Goal: Task Accomplishment & Management: Manage account settings

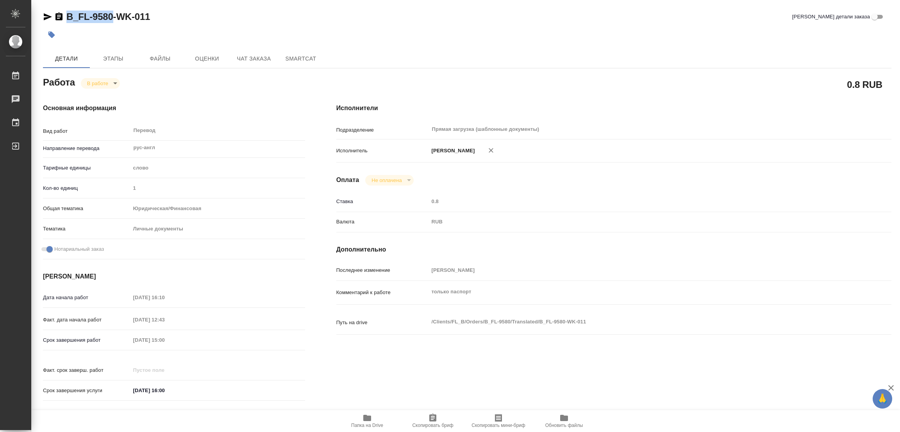
drag, startPoint x: 64, startPoint y: 8, endPoint x: 111, endPoint y: 16, distance: 48.3
click at [111, 16] on div "B_FL-9580-WK-011 Кратко детали заказа Детали Этапы Файлы Оценки Чат заказа Smar…" at bounding box center [467, 327] width 857 height 655
copy link "B_FL-9580"
click at [421, 418] on span "Скопировать бриф" at bounding box center [433, 420] width 56 height 15
copy link "B_FL-9580"
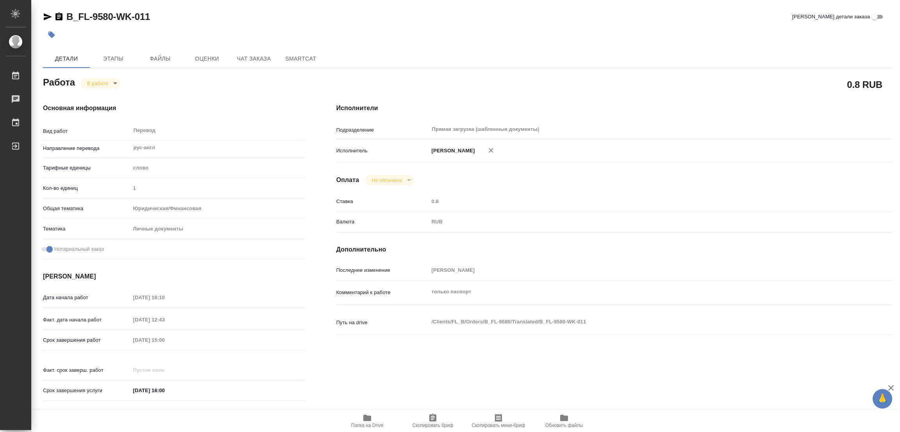
click at [121, 339] on div "Срок завершения работ 15.10.2025 15:00" at bounding box center [174, 340] width 262 height 14
type textarea "x"
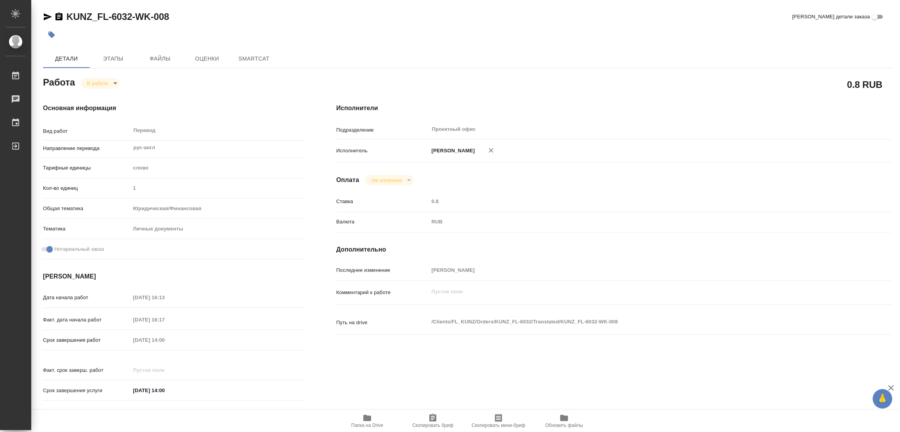
type textarea "x"
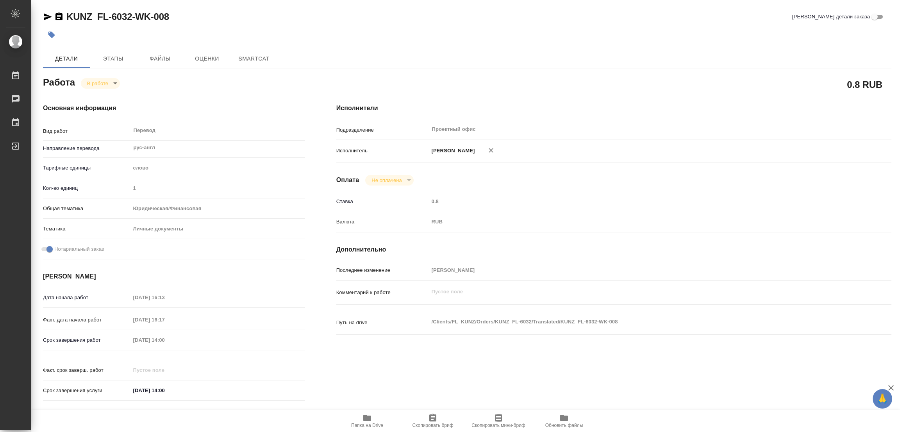
type textarea "x"
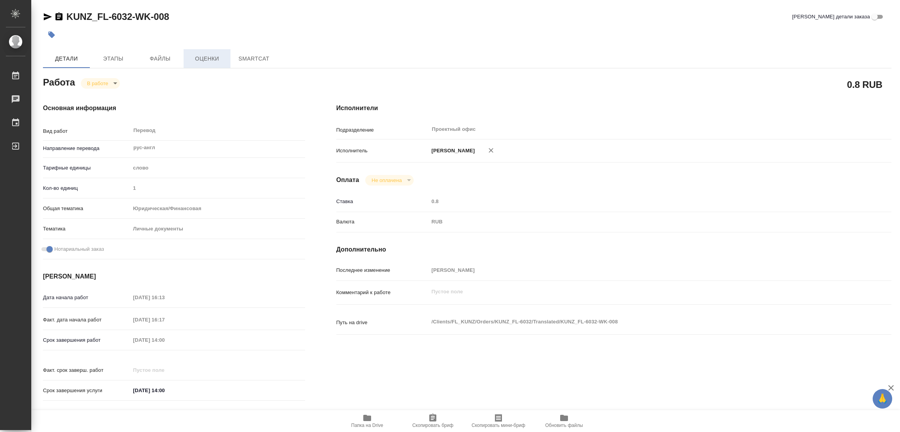
type textarea "x"
type input "inProgress"
type textarea "Перевод"
type textarea "x"
type input "рус-англ"
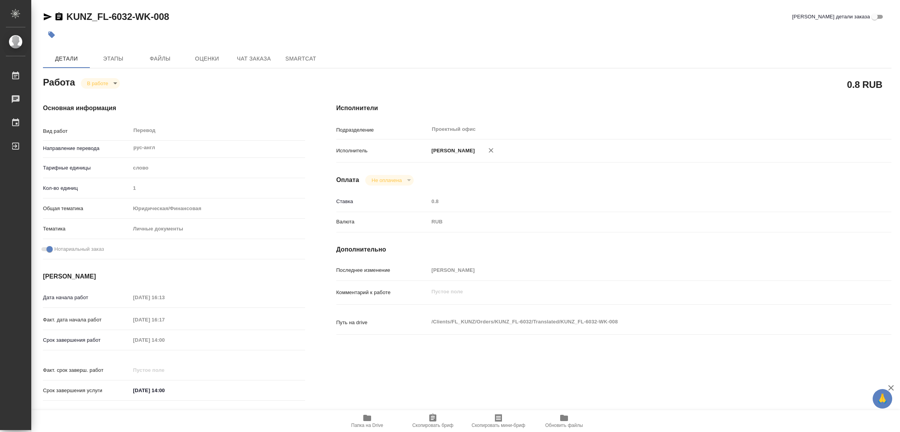
type input "5a8b1489cc6b4906c91bfd90"
type input "1"
type input "yr-fn"
type input "5a8b8b956a9677013d343cfe"
checkbox input "true"
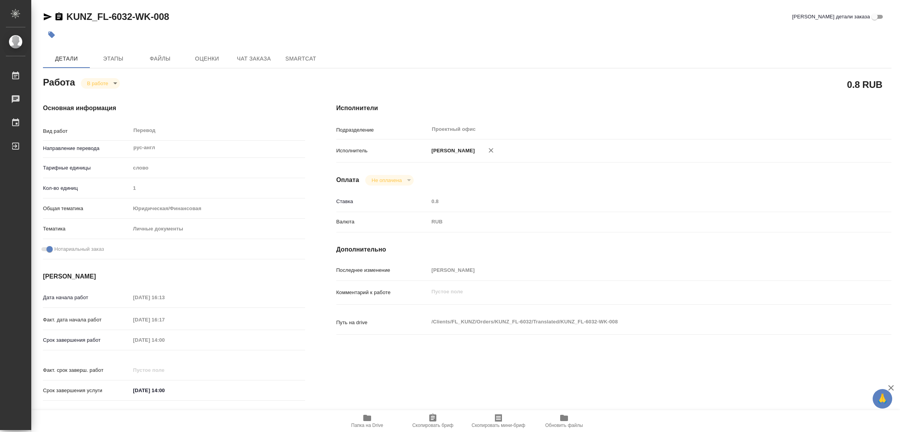
type input "14.10.2025 16:13"
type input "14.10.2025 16:17"
type input "15.10.2025 14:00"
type input "Проектный офис"
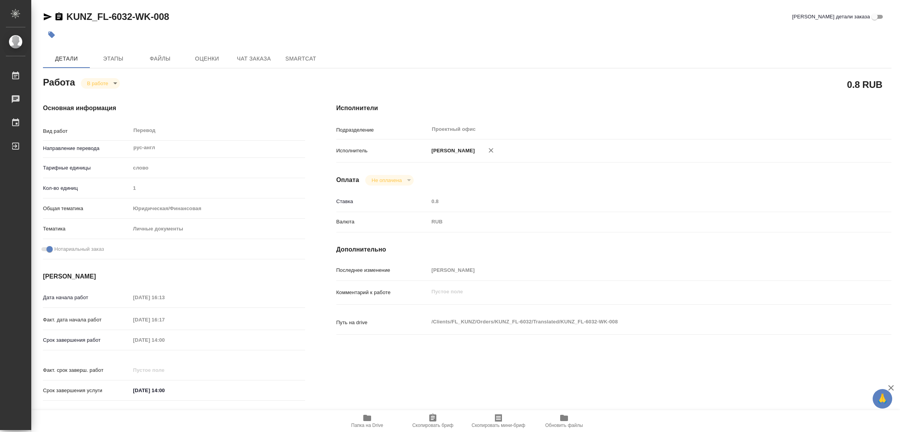
type input "notPayed"
type input "[PERSON_NAME]"
type textarea "x"
type textarea "/Clients/FL_KUNZ/Orders/KUNZ_FL-6032/Translated/KUNZ_FL-6032-WK-008"
type textarea "x"
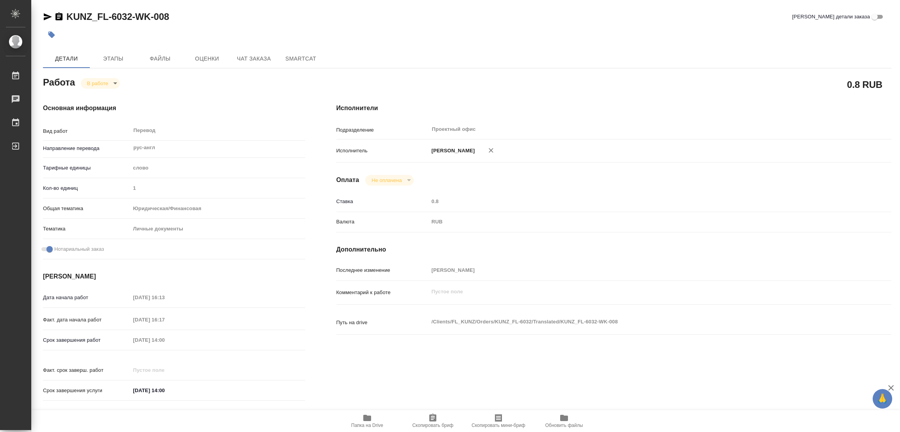
type input "KUNZ_FL-6032"
type input "Перевод Стандарт"
type input "Редактура, Корректура, Приёмка по качеству, Перевод, Постредактура машинного пе…"
type input "Веселова Юлия"
type input "/Clients/FL_KUNZ/Orders/KUNZ_FL-6032"
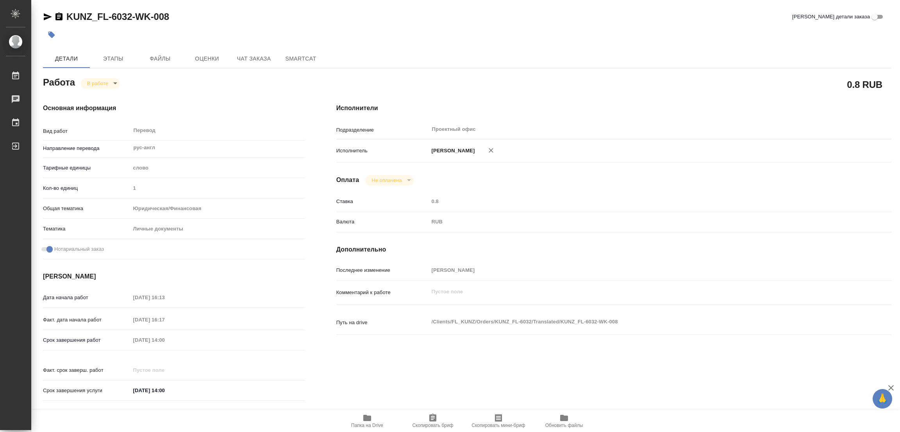
type textarea "x"
type textarea "ПИСЬМЕННЫЙ: редактура и доперевод доверки (в сорсе - вариант нотариуса, в рефе …"
type textarea "x"
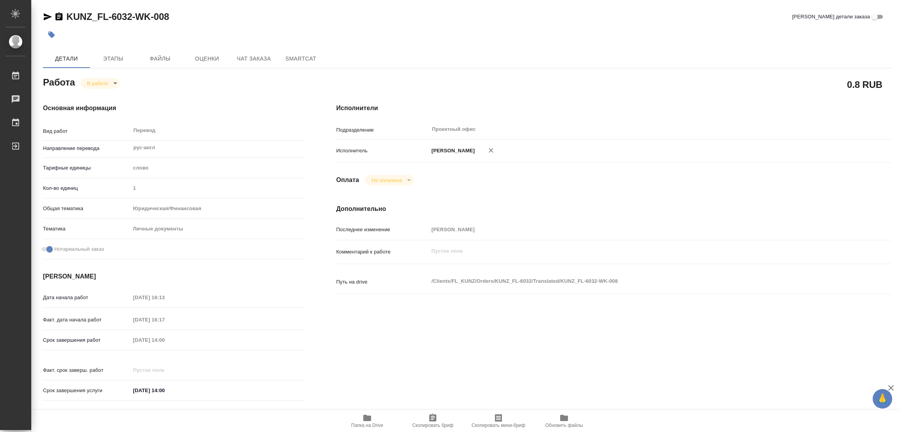
type textarea "x"
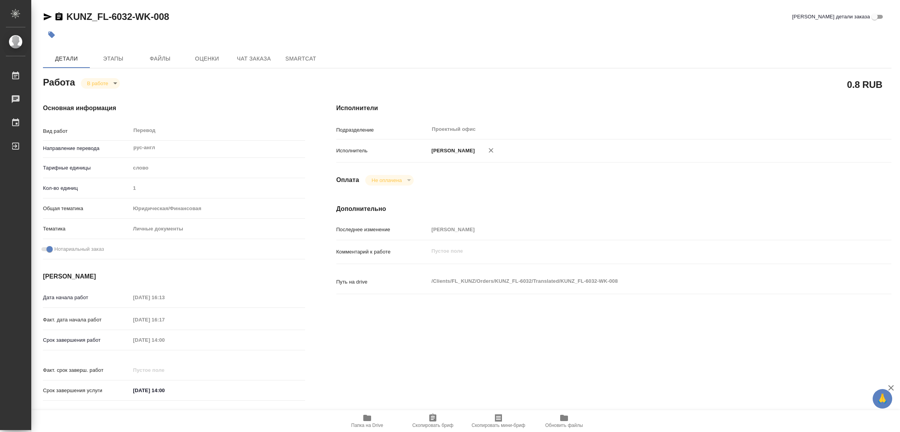
type textarea "x"
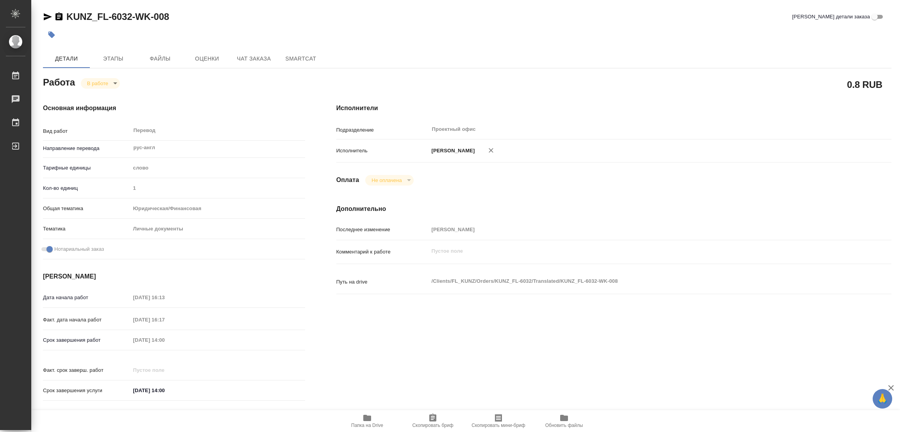
type textarea "x"
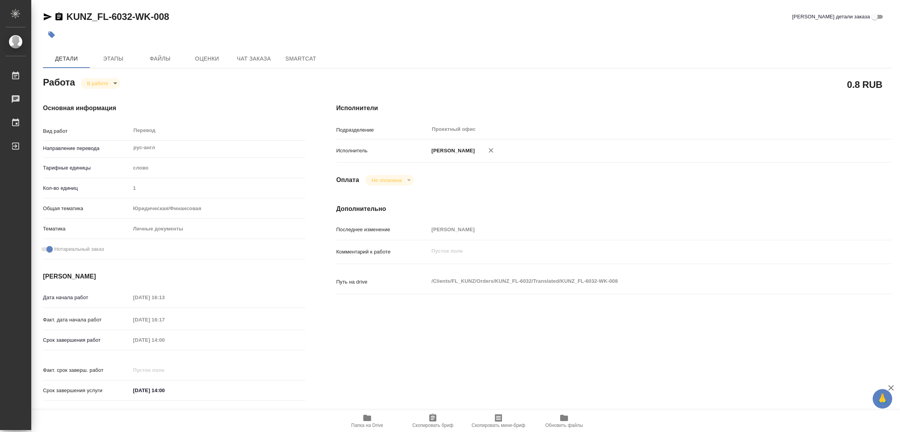
type textarea "x"
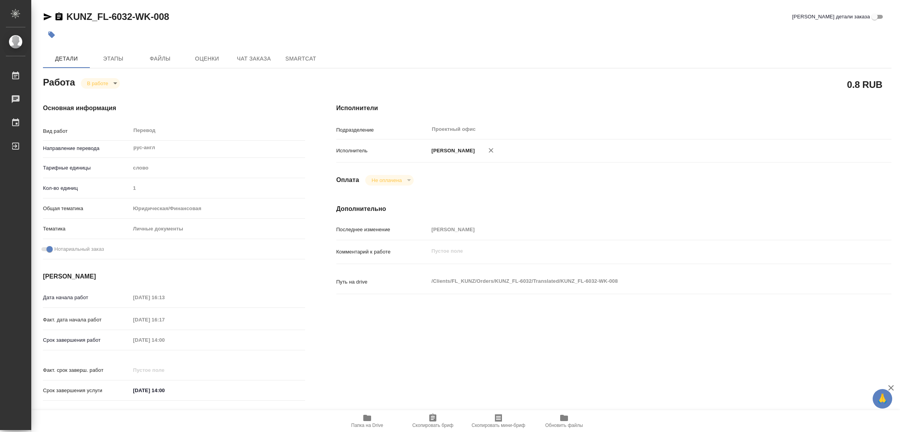
type textarea "x"
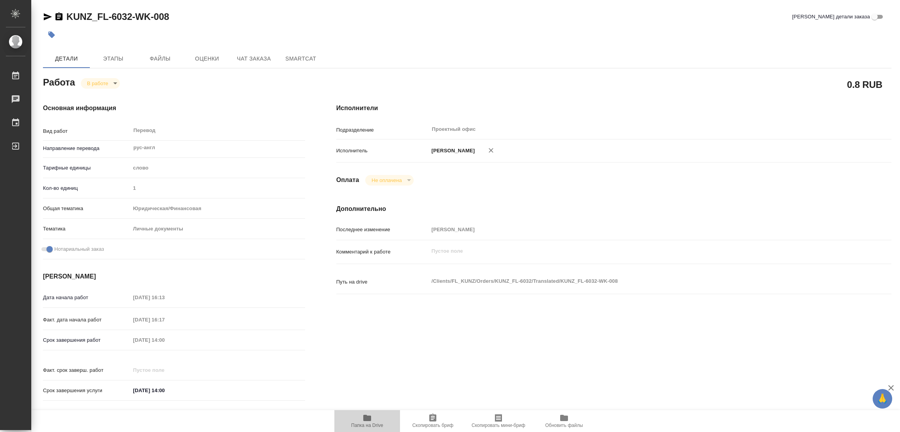
click at [368, 417] on icon "button" at bounding box center [367, 418] width 8 height 6
type textarea "x"
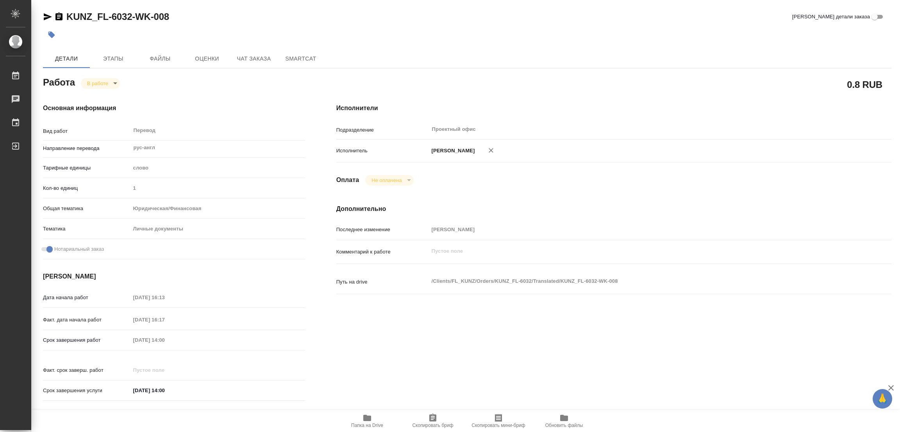
type textarea "x"
click at [114, 54] on span "Этапы" at bounding box center [112, 59] width 37 height 10
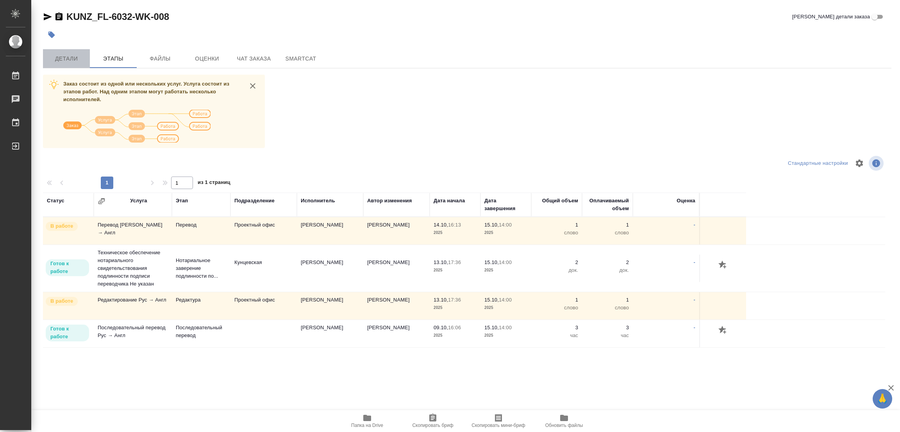
click at [64, 59] on span "Детали" at bounding box center [66, 59] width 37 height 10
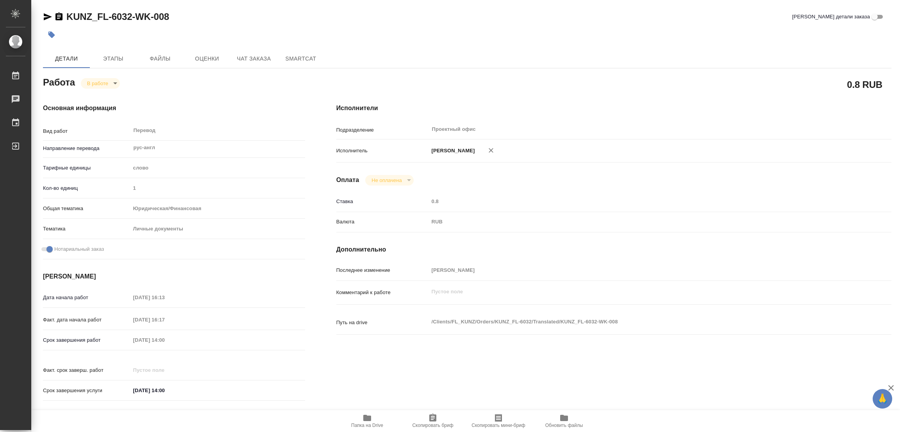
type textarea "x"
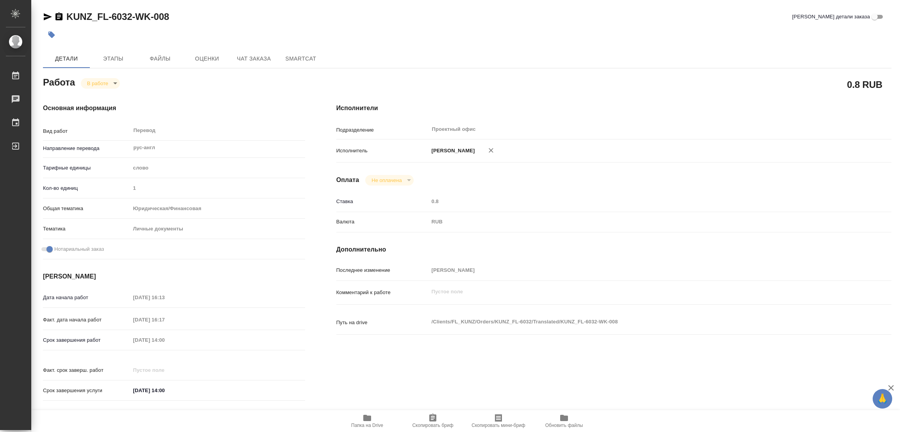
type textarea "x"
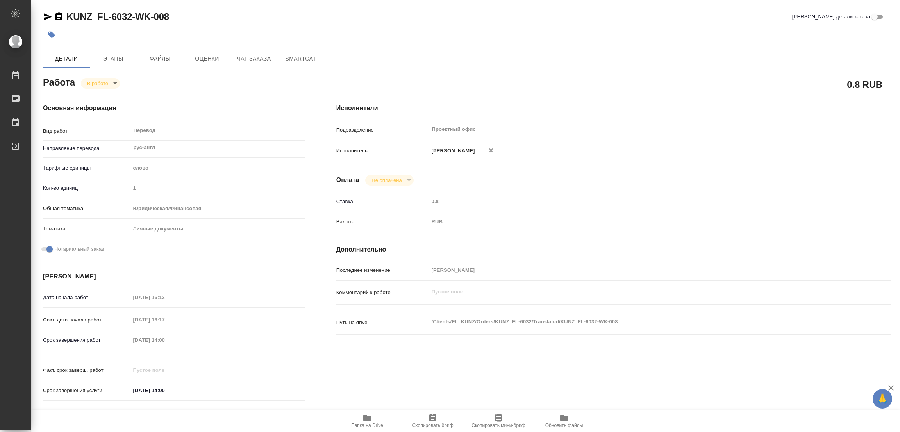
type textarea "x"
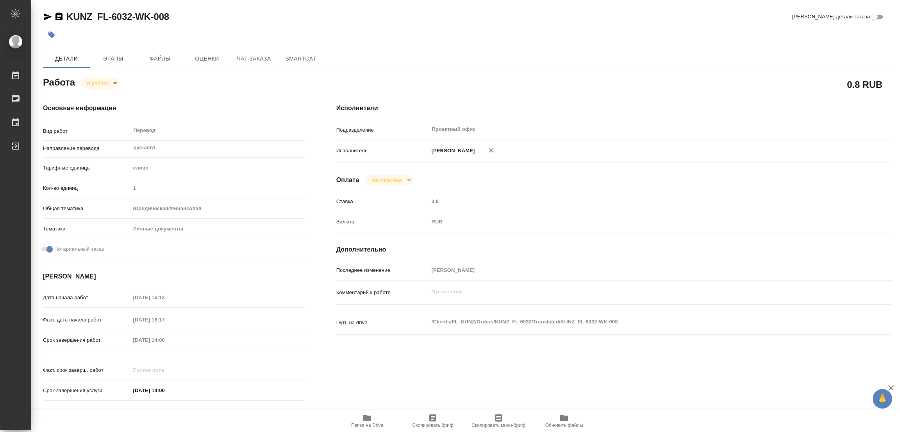
type textarea "x"
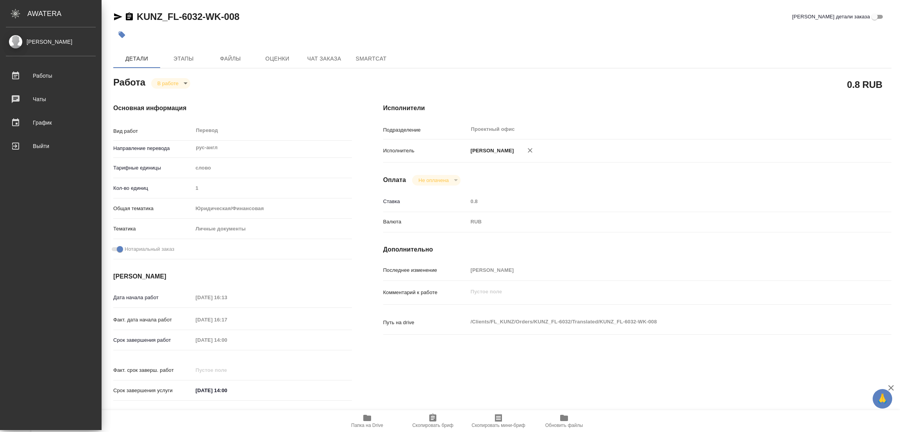
type textarea "x"
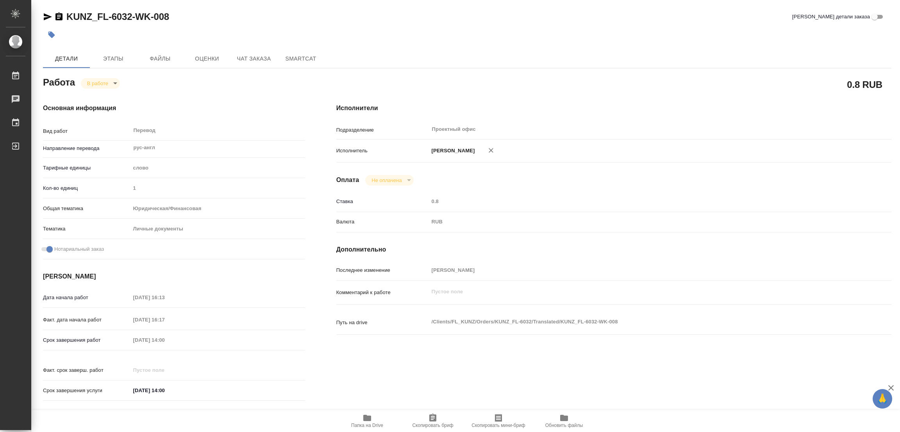
type textarea "x"
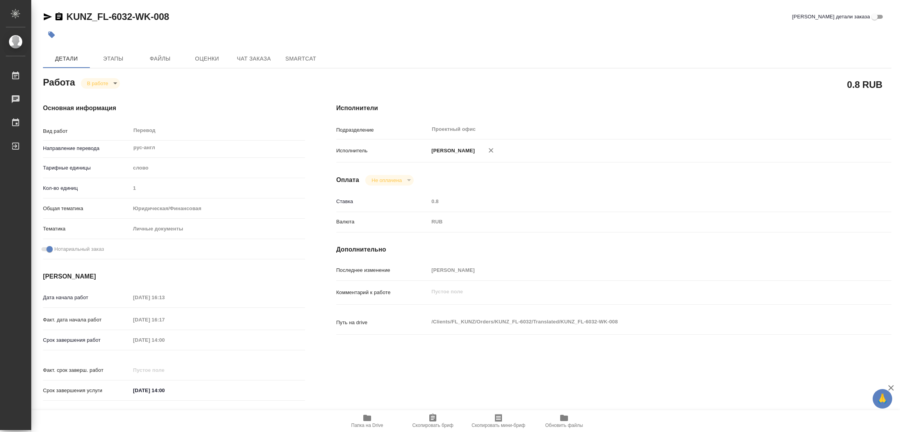
click at [812, 110] on h4 "Исполнители" at bounding box center [613, 107] width 555 height 9
click at [593, 78] on div "0.8 RUB" at bounding box center [613, 85] width 555 height 20
click at [94, 81] on body "🙏 .cls-1 fill:#fff; AWATERA Popova Galina Работы 0 Чаты График Выйти KUNZ_FL-60…" at bounding box center [450, 216] width 900 height 432
click at [93, 97] on button "Выполнен" at bounding box center [101, 96] width 29 height 9
type textarea "x"
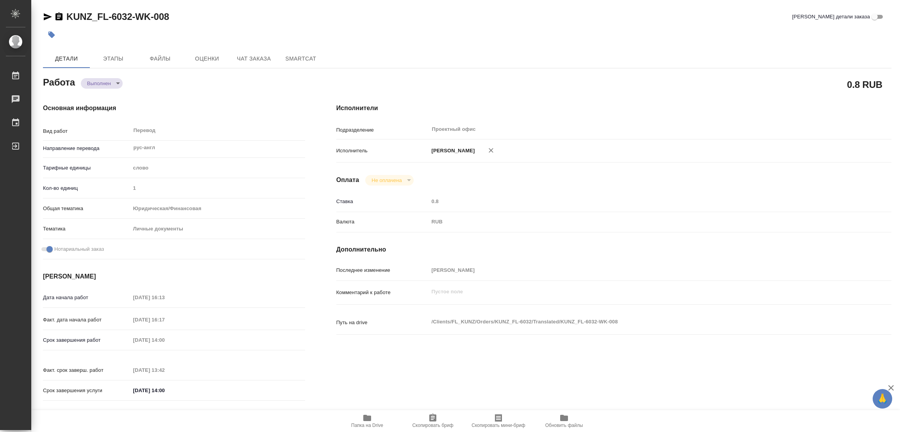
type textarea "x"
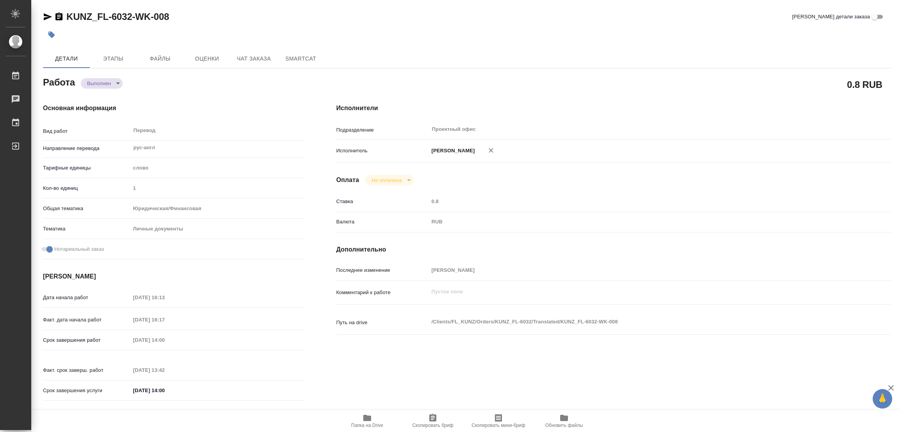
type textarea "x"
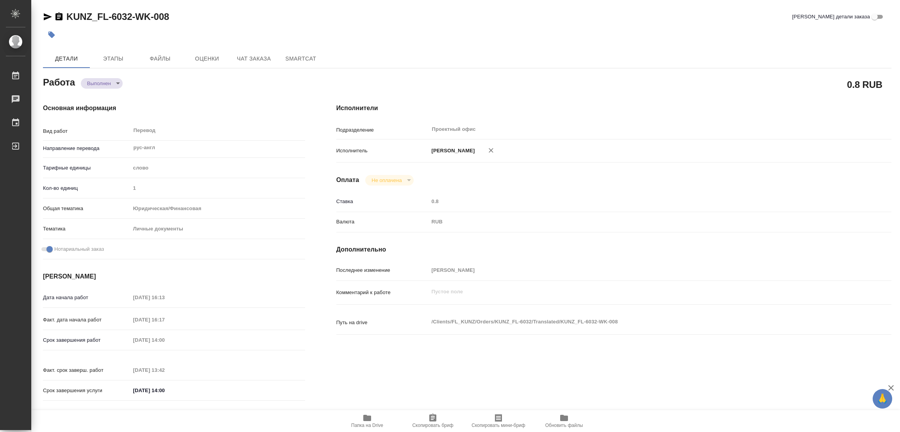
type textarea "x"
click at [51, 34] on icon "button" at bounding box center [51, 35] width 7 height 7
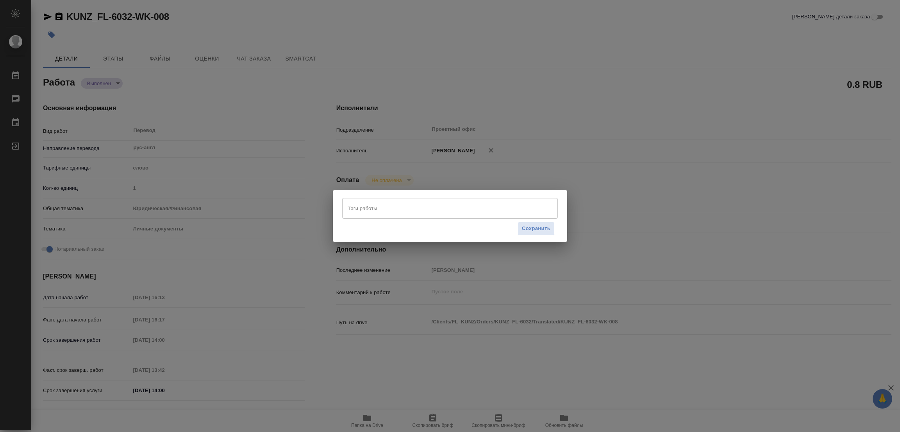
type textarea "x"
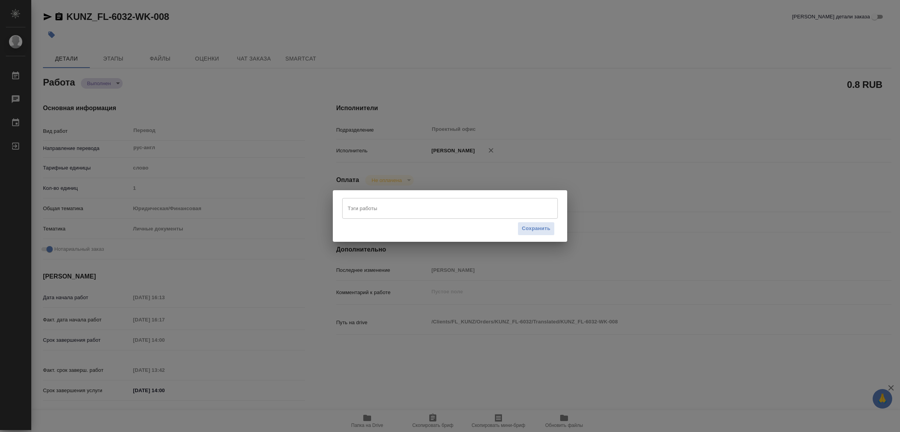
click at [367, 207] on input "Тэги работы" at bounding box center [443, 207] width 194 height 13
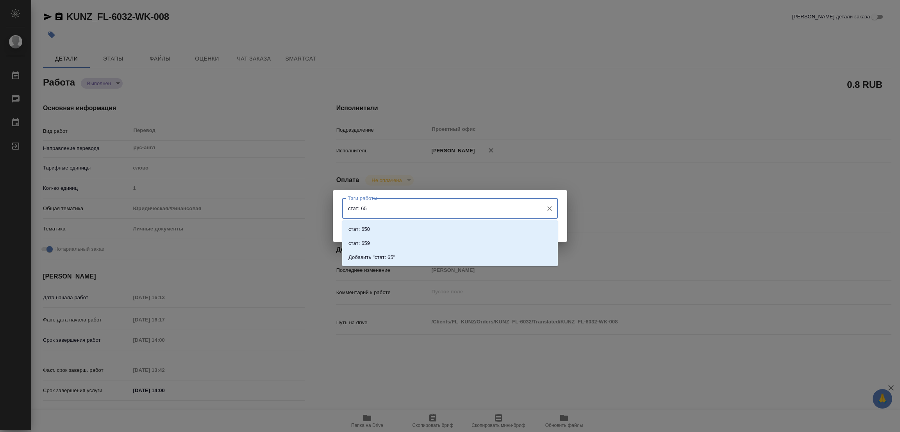
type input "стат: 650"
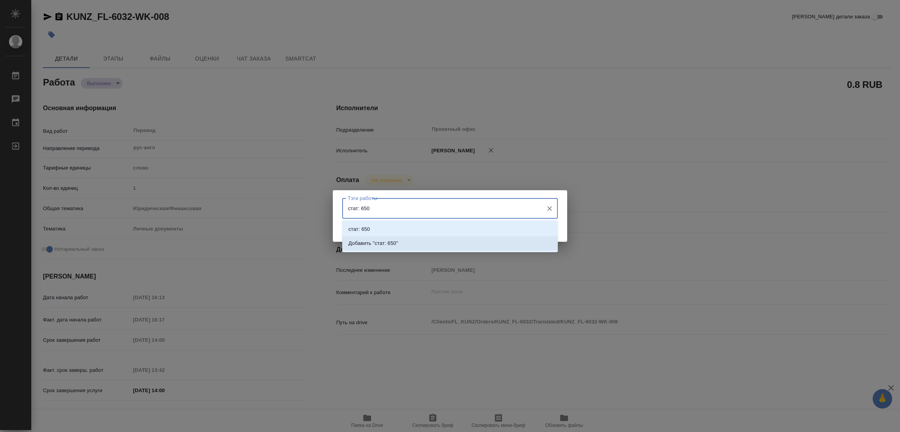
click at [383, 242] on p "Добавить "стат: 650"" at bounding box center [373, 243] width 50 height 8
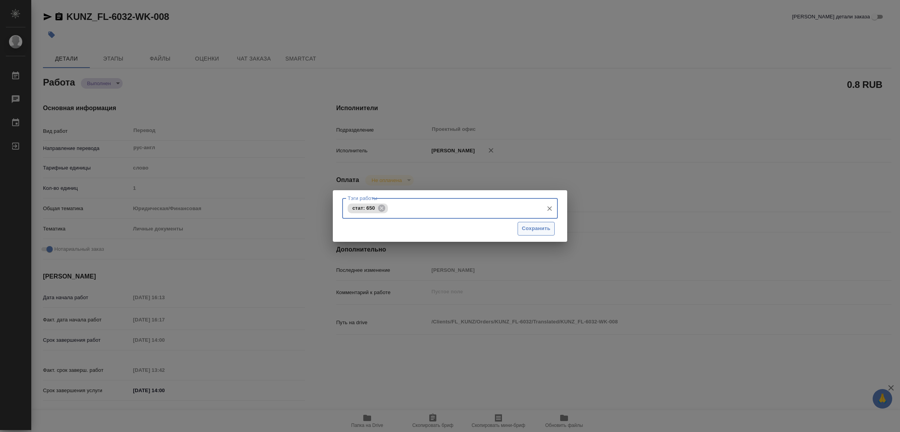
click at [527, 225] on span "Сохранить" at bounding box center [536, 228] width 29 height 9
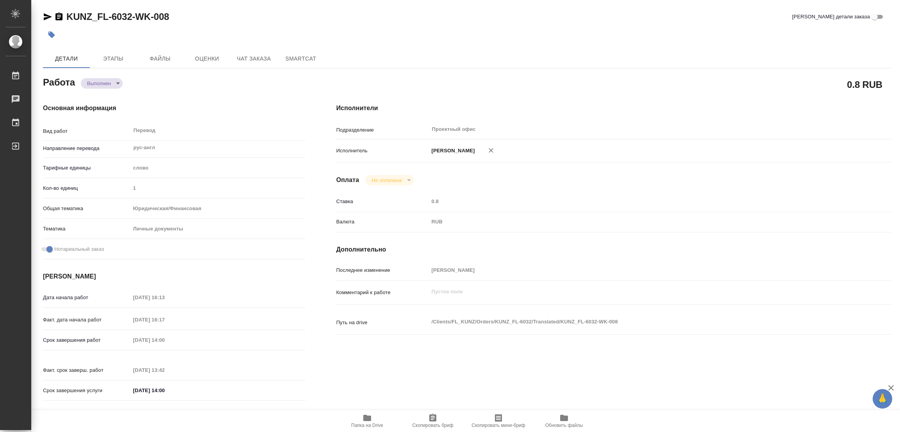
type input "completed"
type textarea "Перевод"
type textarea "x"
type input "рус-англ"
type input "5a8b1489cc6b4906c91bfd90"
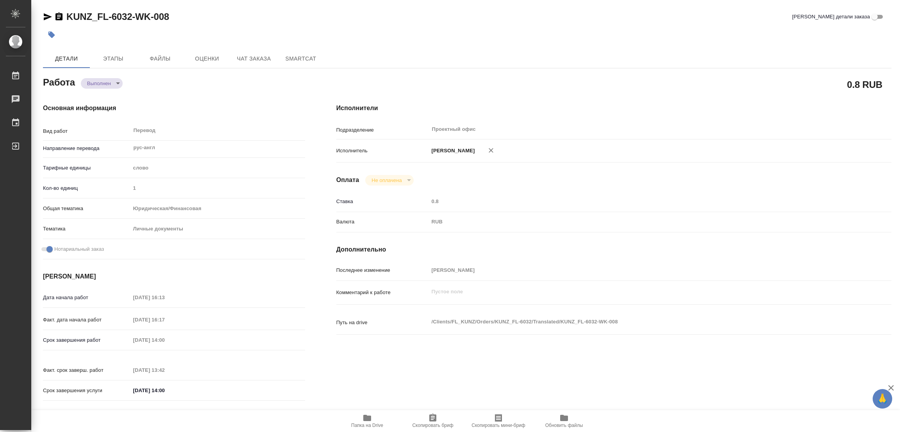
type input "1"
type input "yr-fn"
type input "5a8b8b956a9677013d343cfe"
checkbox input "true"
type input "14.10.2025 16:13"
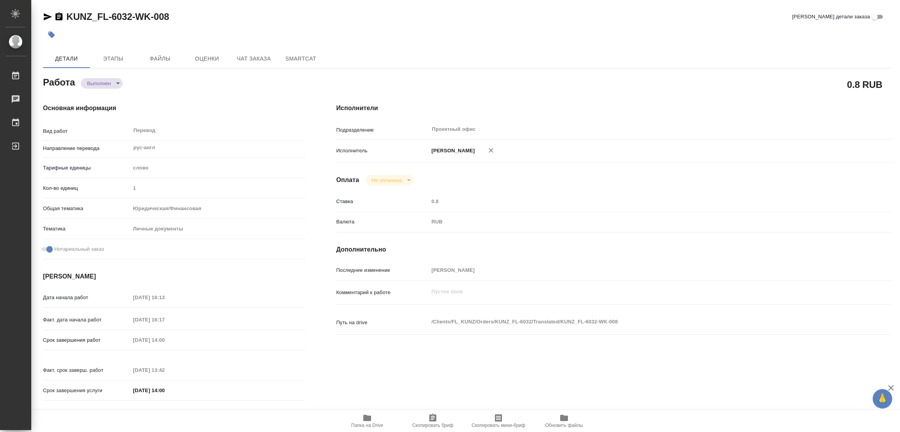
type input "14.10.2025 16:17"
type input "15.10.2025 14:00"
type input "15.10.2025 13:42"
type input "15.10.2025 14:00"
type input "Проектный офис"
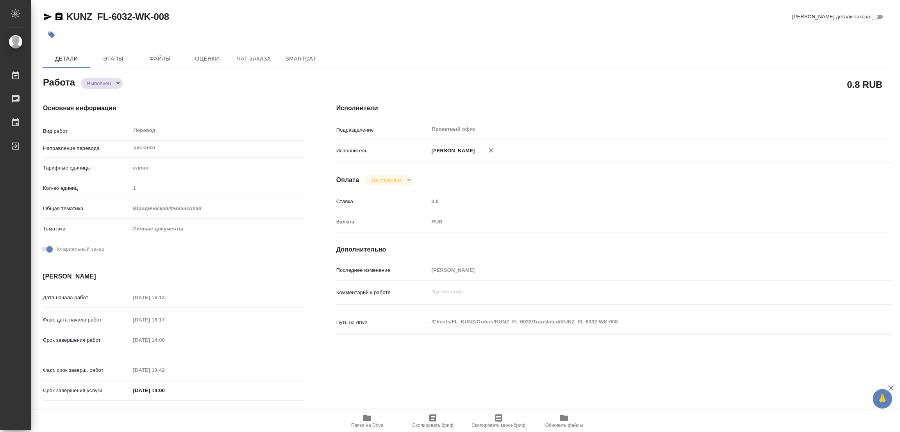
type input "notPayed"
type input "0.8"
type input "RUB"
type input "[PERSON_NAME] [PERSON_NAME]"
type textarea "x"
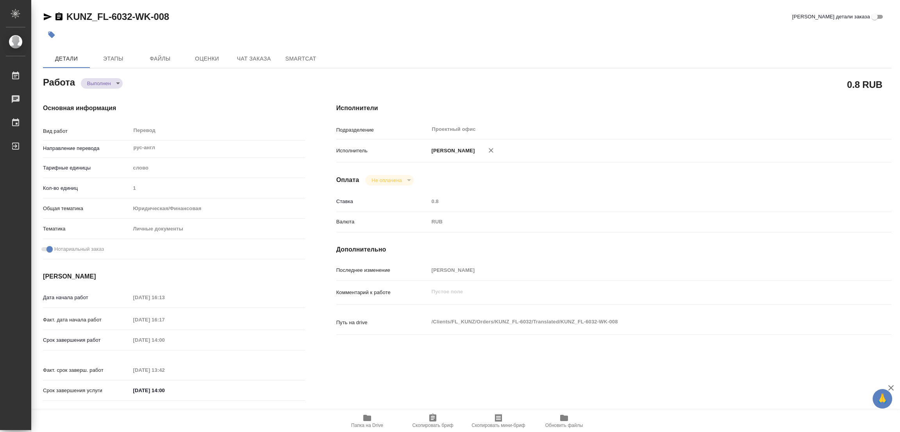
type textarea "/Clients/FL_KUNZ/Orders/KUNZ_FL-6032/Translated/KUNZ_FL-6032-WK-008"
type textarea "x"
type input "KUNZ_FL-6032"
type input "Перевод Стандарт"
type input "Редактура, Корректура, Приёмка по качеству, Перевод, Постредактура машинного пе…"
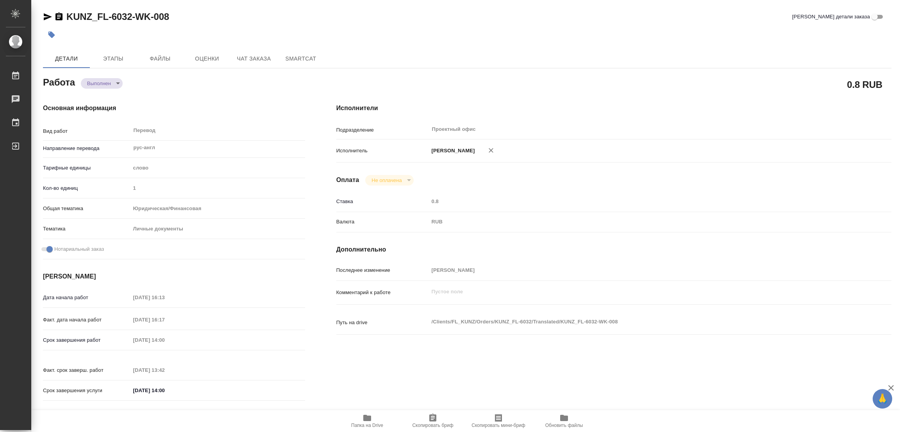
type input "[PERSON_NAME]"
type input "/Clients/FL_KUNZ/Orders/KUNZ_FL-6032"
type textarea "x"
type textarea "ПИСЬМЕННЫЙ: редактура и доперевод доверки (в сорсе - вариант нотариуса, в рефе …"
type textarea "x"
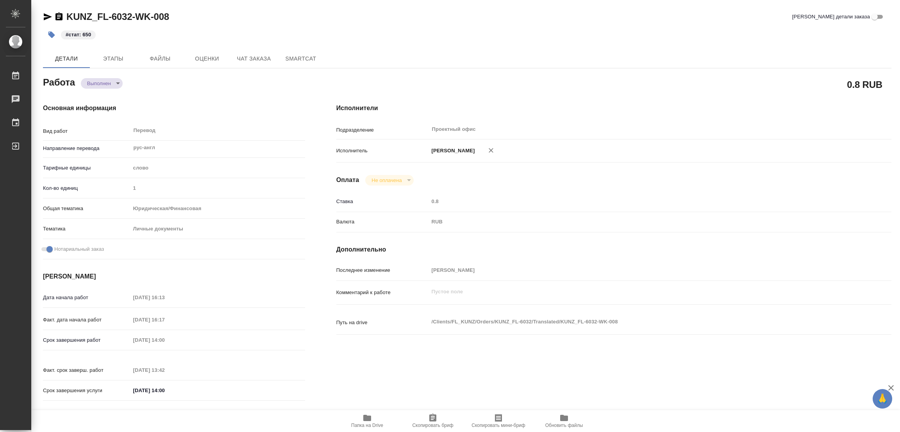
type textarea "x"
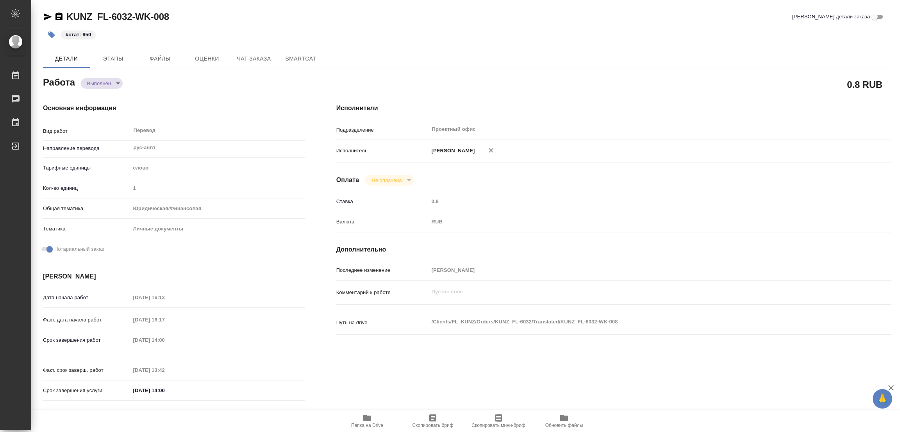
type textarea "x"
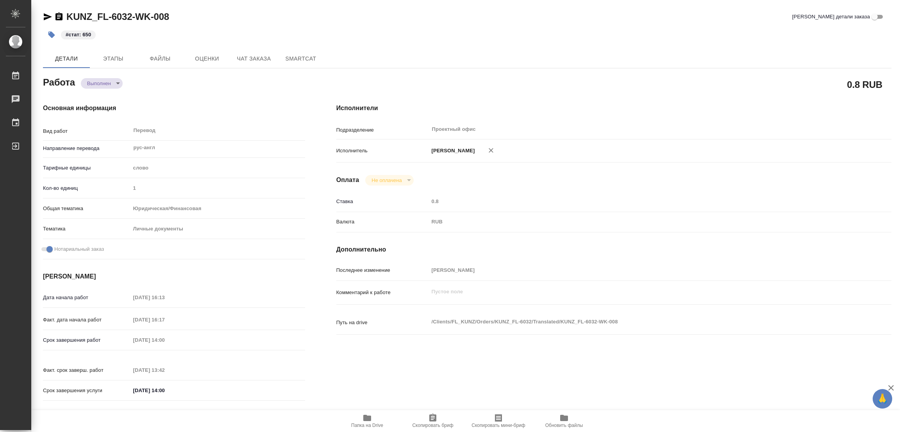
type textarea "x"
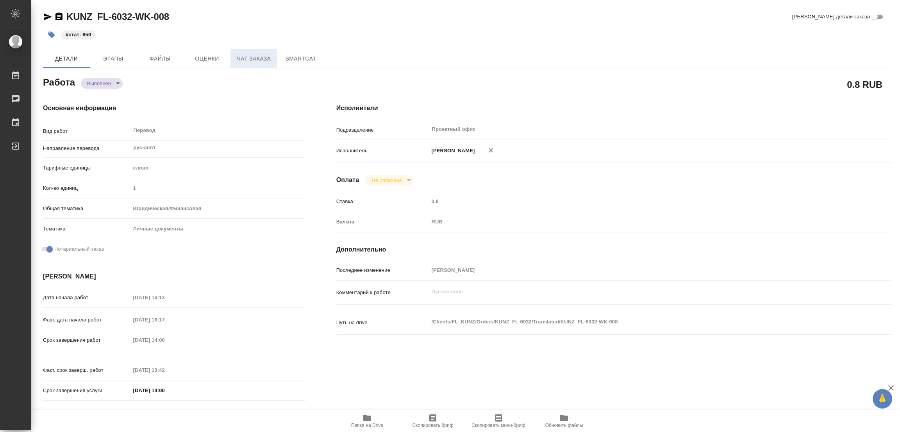
click at [252, 61] on span "Чат заказа" at bounding box center [253, 59] width 37 height 10
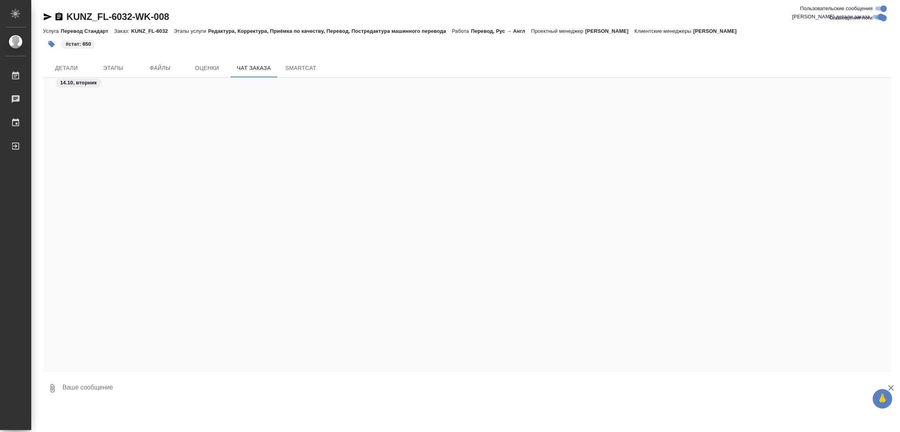
scroll to position [2082, 0]
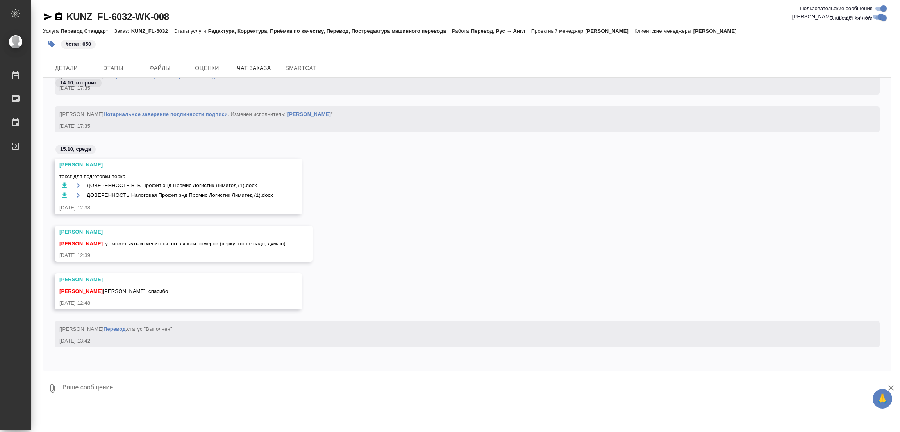
click at [193, 405] on div "KUNZ_FL-6032-WK-008 Кратко детали заказа Услуга Перевод Стандарт Заказ: KUNZ_FL…" at bounding box center [467, 203] width 857 height 406
click at [69, 62] on button "Детали" at bounding box center [66, 68] width 47 height 19
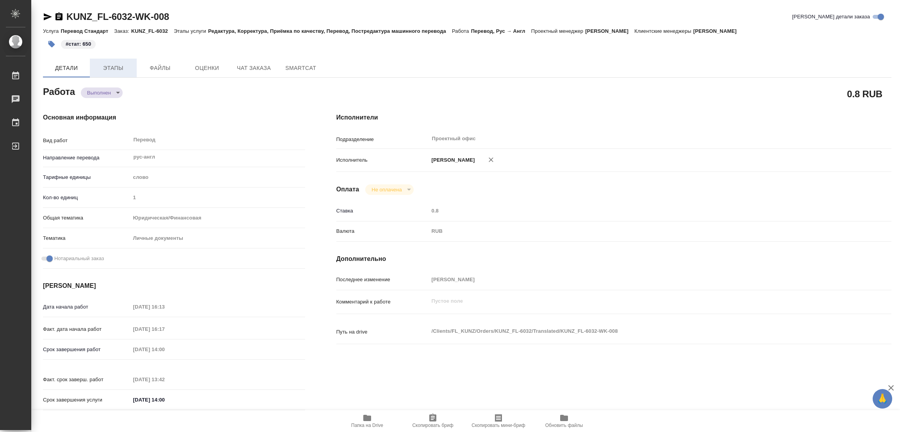
type textarea "x"
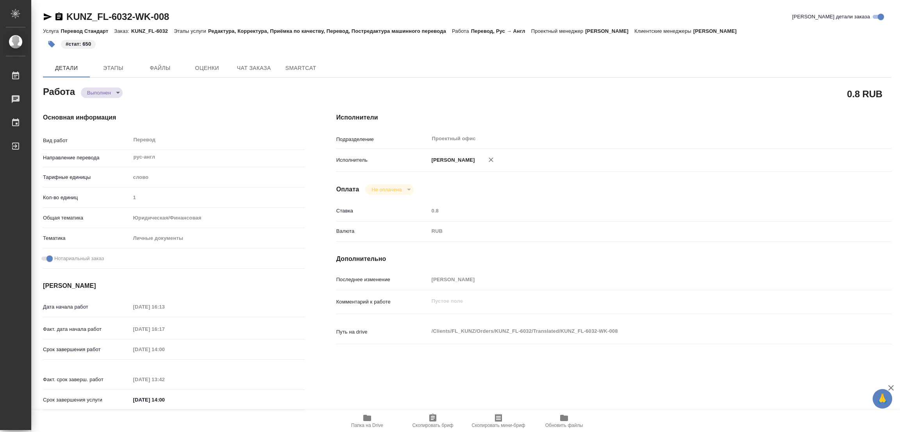
type textarea "x"
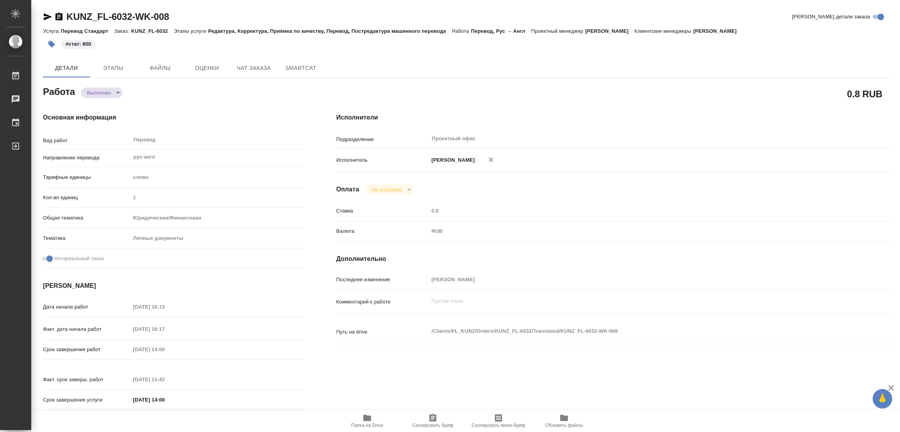
type textarea "x"
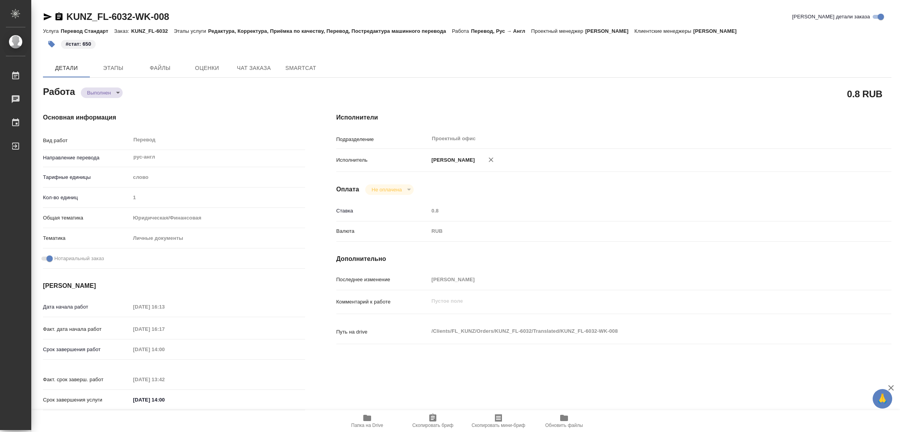
click at [622, 130] on div "Исполнители Подразделение Проектный офис ​ Исполнитель Попова Галина Оплата Не …" at bounding box center [614, 263] width 586 height 333
click at [494, 104] on div "Исполнители Подразделение Проектный офис ​ Исполнитель Попова Галина Оплата Не …" at bounding box center [614, 263] width 586 height 333
click at [69, 65] on span "Детали" at bounding box center [66, 68] width 37 height 10
click at [112, 68] on span "Этапы" at bounding box center [112, 68] width 37 height 10
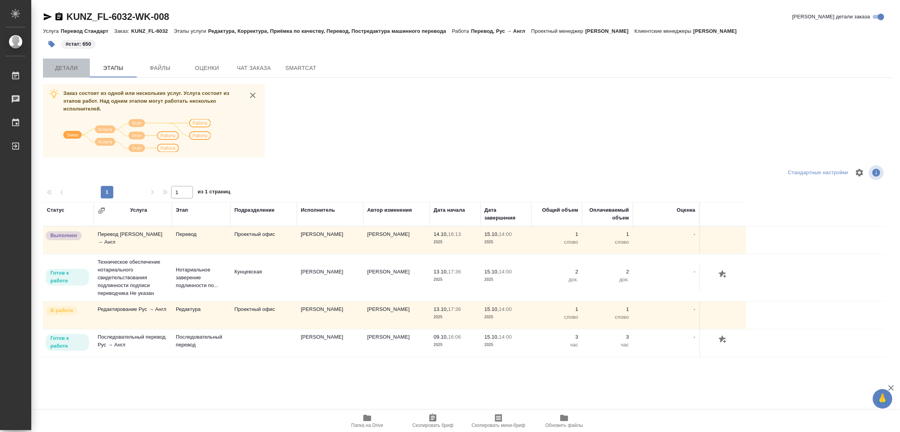
click at [61, 64] on span "Детали" at bounding box center [66, 68] width 37 height 10
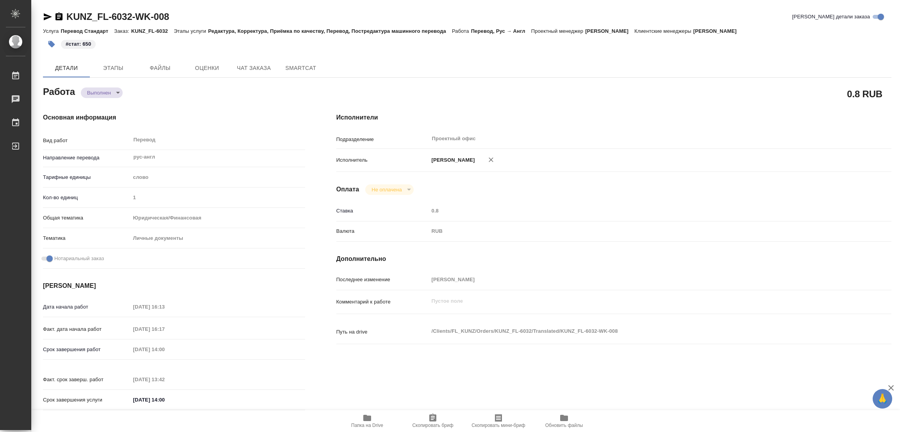
type textarea "x"
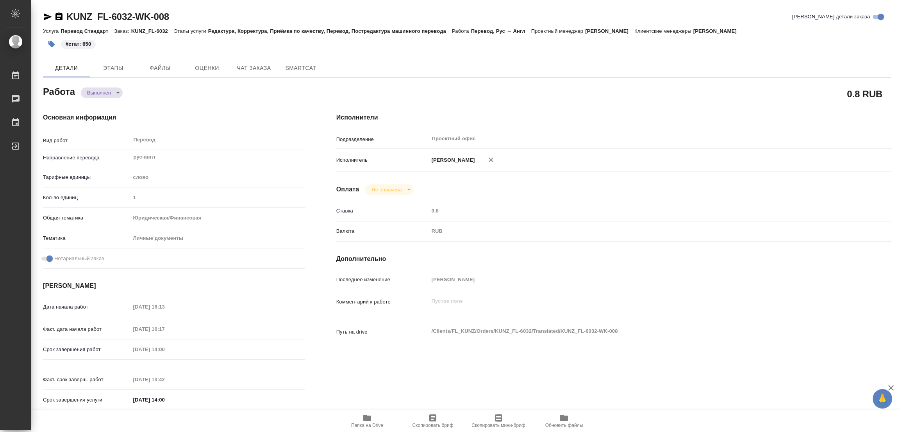
type textarea "x"
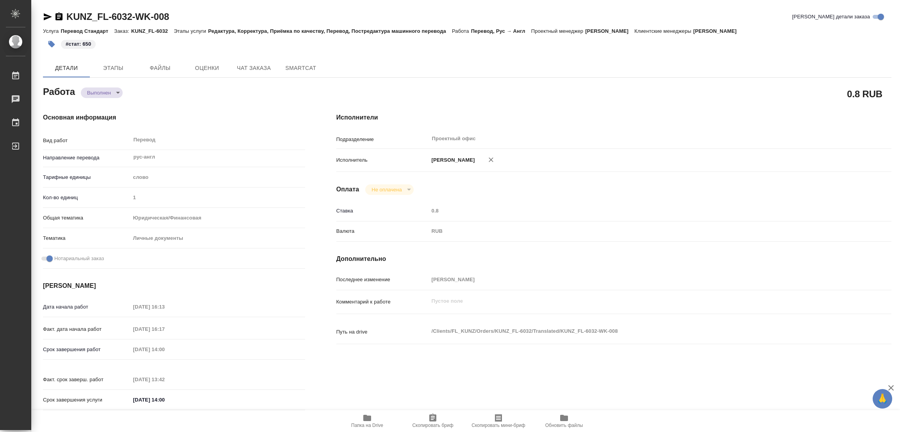
type textarea "x"
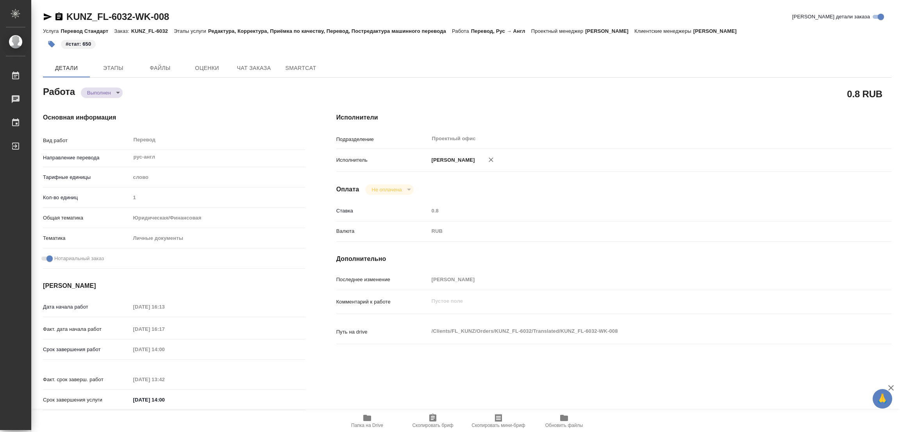
type textarea "x"
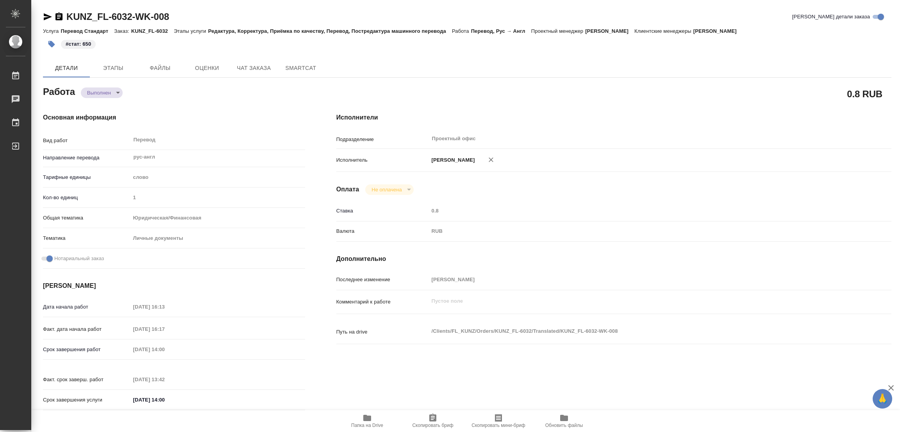
click at [232, 118] on h4 "Основная информация" at bounding box center [174, 117] width 262 height 9
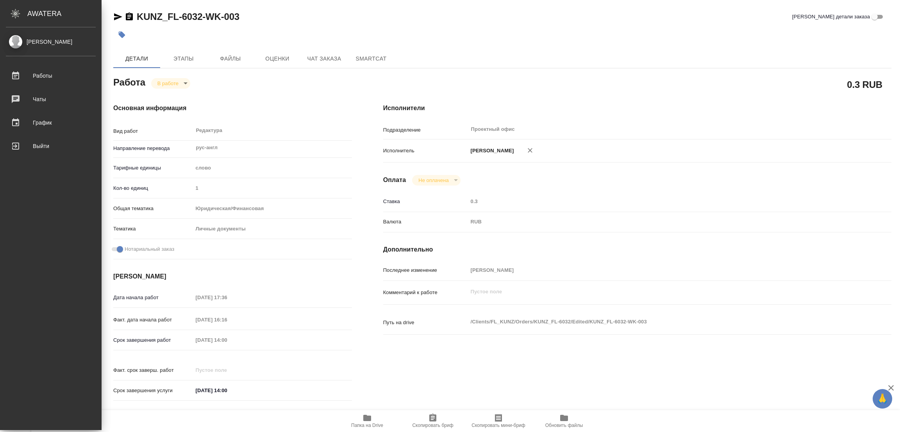
type textarea "x"
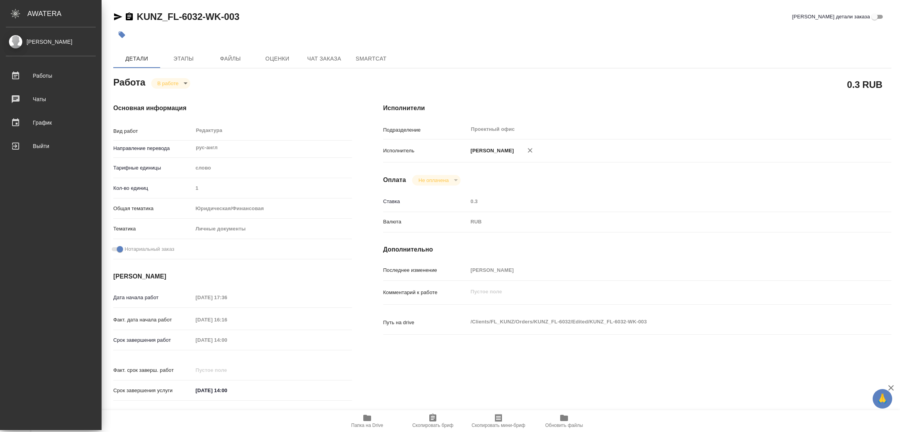
type textarea "x"
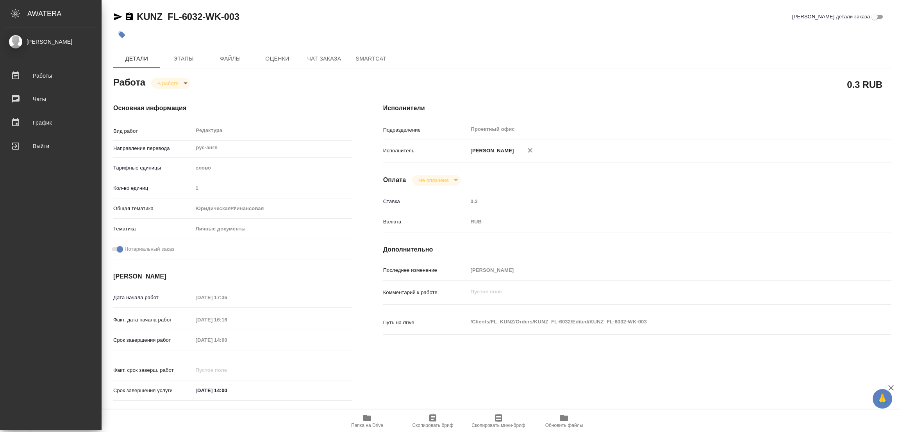
type textarea "x"
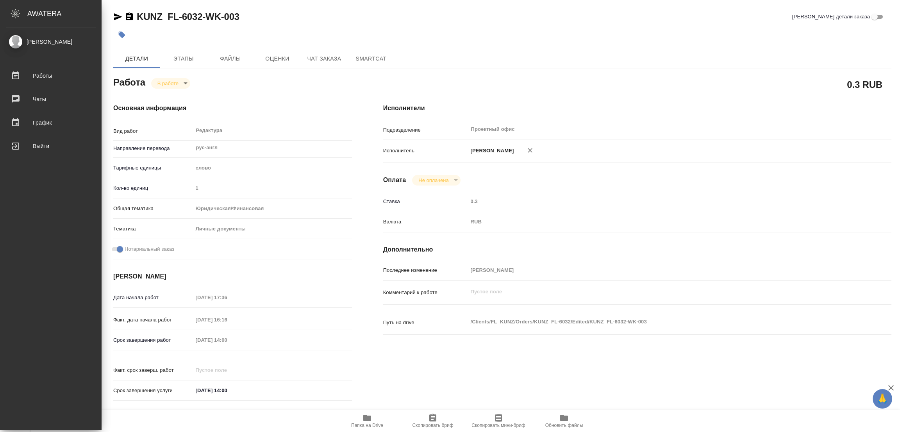
type textarea "x"
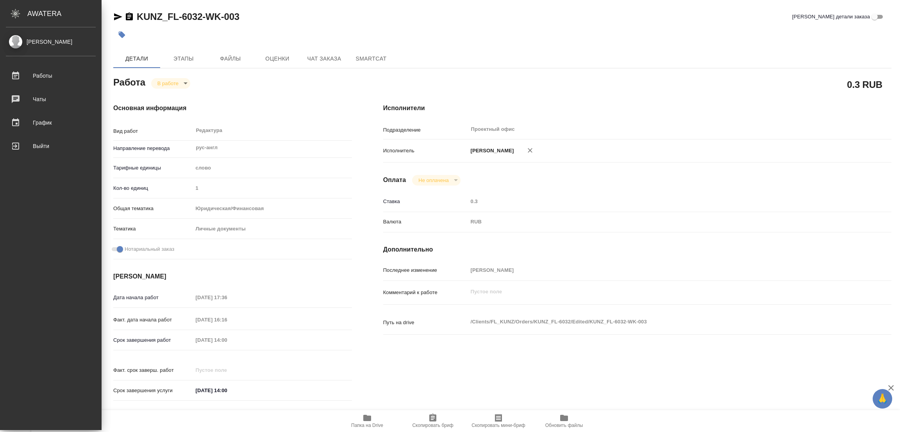
type textarea "x"
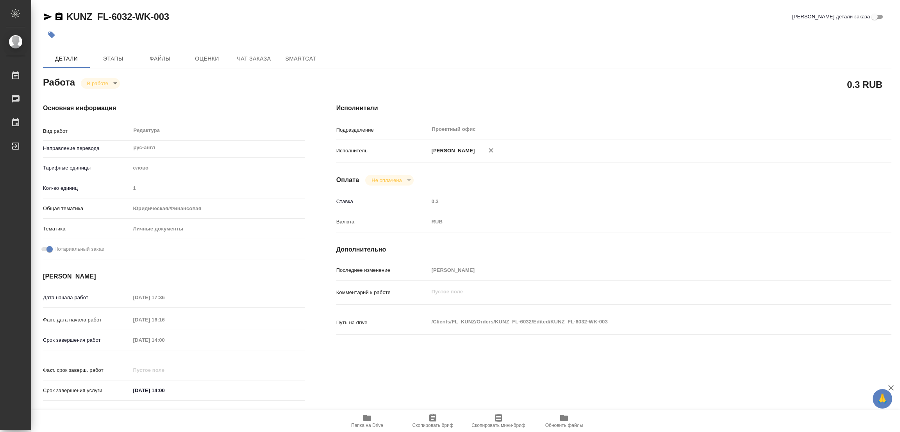
type textarea "x"
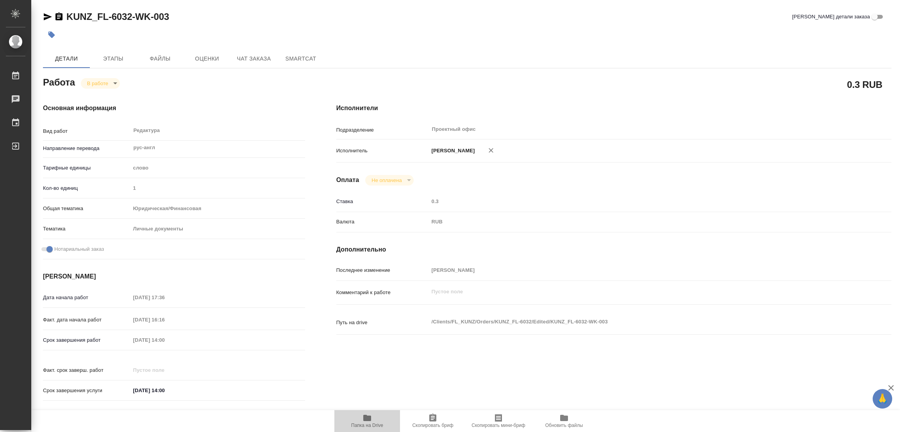
click at [365, 417] on icon "button" at bounding box center [367, 418] width 8 height 6
type textarea "x"
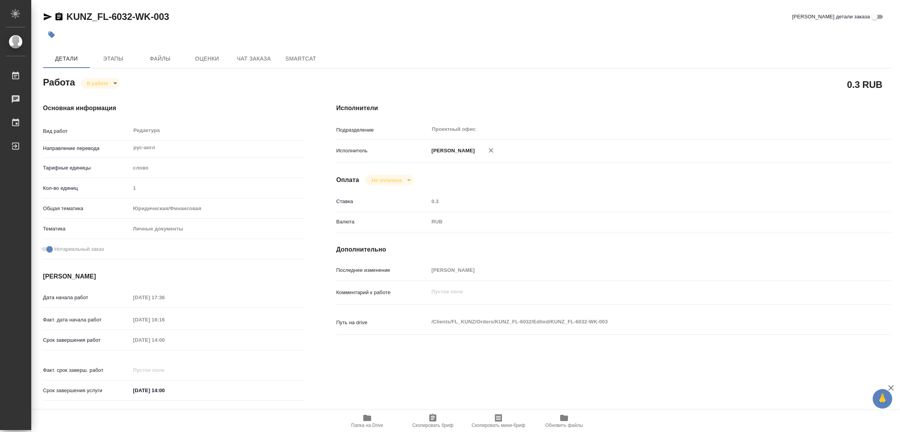
type textarea "x"
click at [215, 86] on div "Работа В работе inProgress" at bounding box center [174, 82] width 262 height 14
type textarea "x"
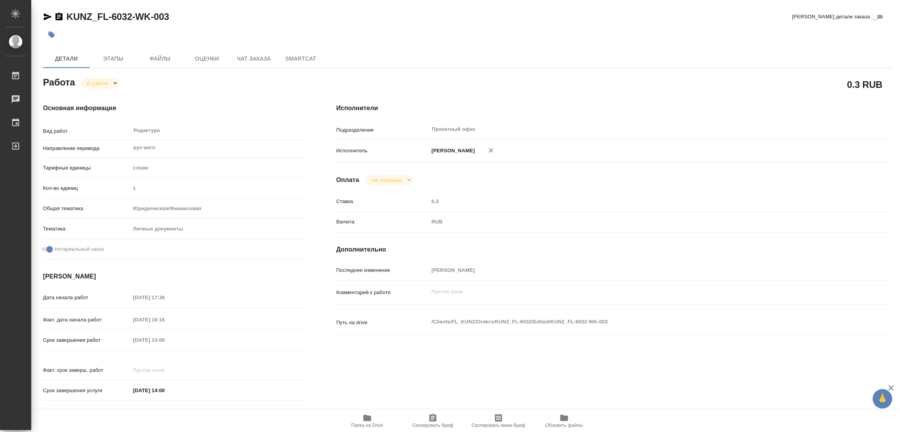
type textarea "x"
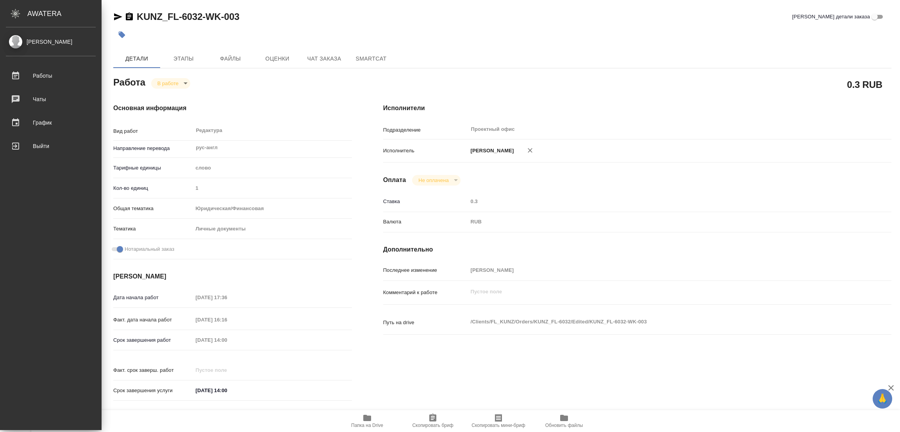
type textarea "x"
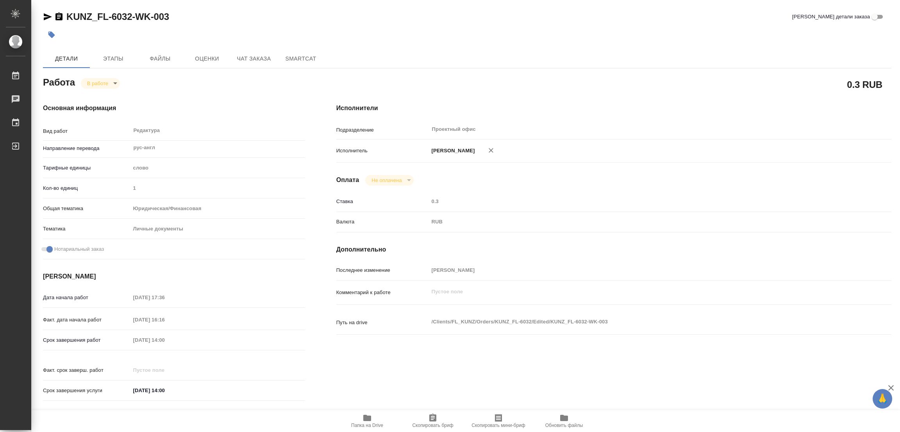
click at [147, 119] on div "Основная информация Вид работ Редактура x ​ Направление перевода рус-англ ​ Тар…" at bounding box center [174, 254] width 262 height 302
click at [97, 85] on body "🙏 .cls-1 fill:#fff; AWATERA Popova Galina Работы 0 Чаты График Выйти KUNZ_FL-60…" at bounding box center [450, 216] width 900 height 432
click at [98, 95] on button "Выполнен" at bounding box center [101, 96] width 29 height 9
type textarea "x"
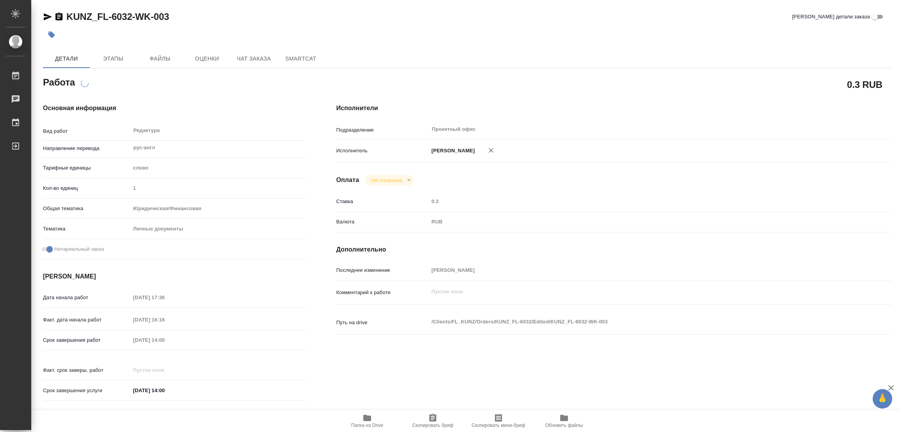
type textarea "x"
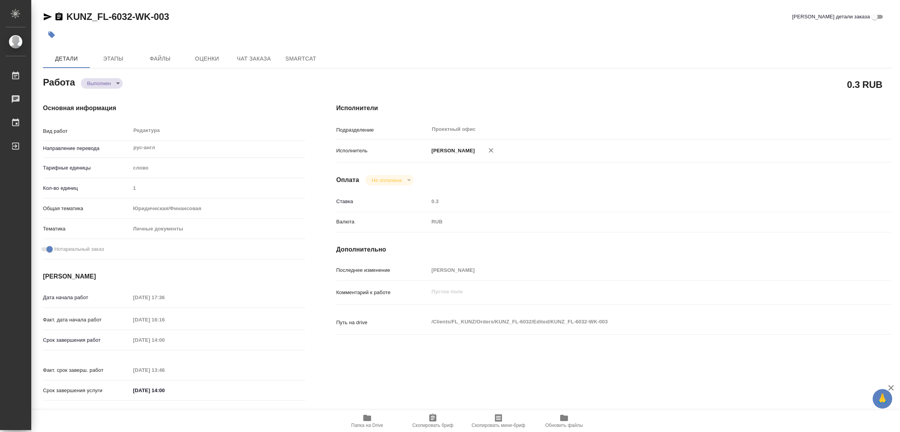
type textarea "x"
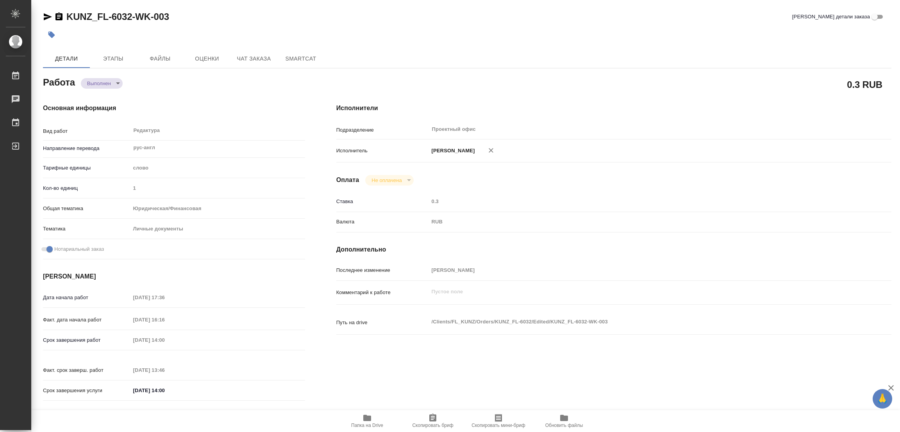
type textarea "x"
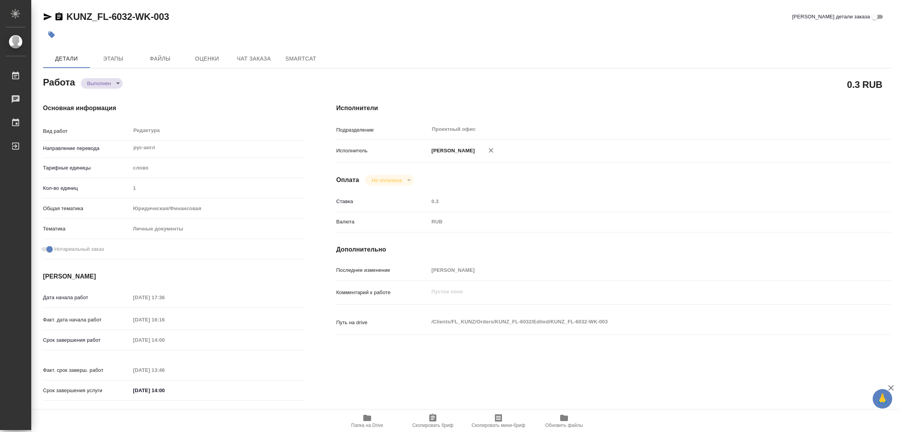
type textarea "x"
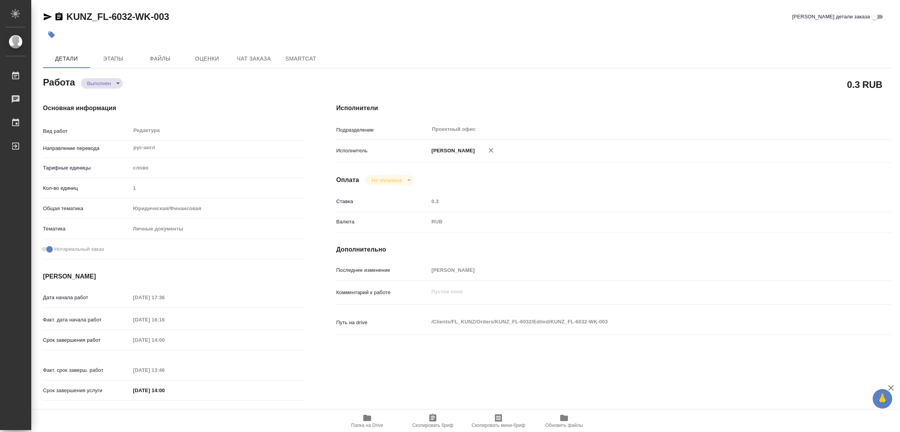
type textarea "x"
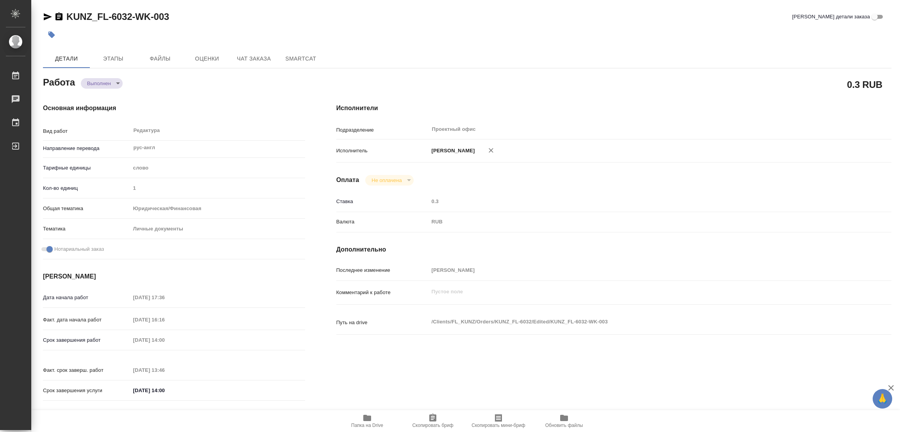
type textarea "x"
click at [51, 35] on icon "button" at bounding box center [51, 35] width 7 height 7
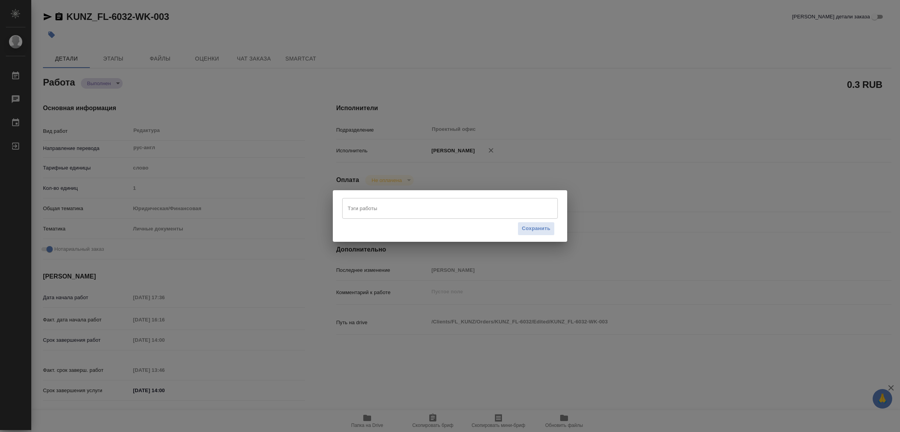
click at [350, 209] on input "Тэги работы" at bounding box center [443, 207] width 194 height 13
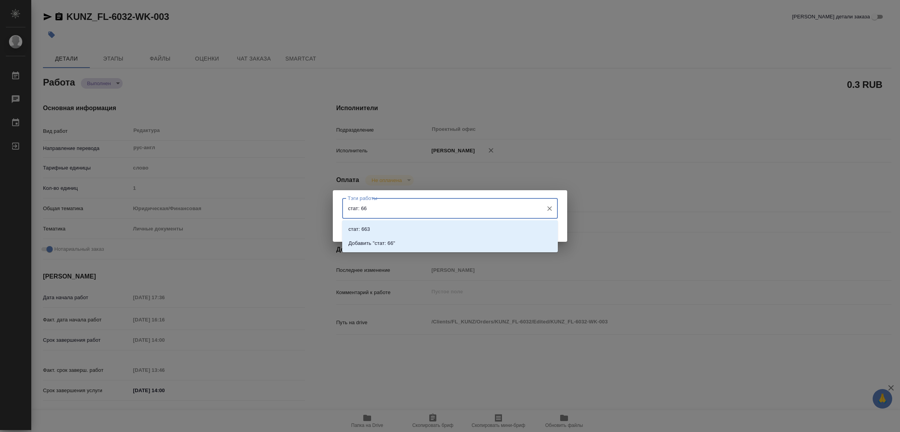
type input "стат: 663"
click at [386, 242] on p "Добавить "стат: 663"" at bounding box center [373, 243] width 50 height 8
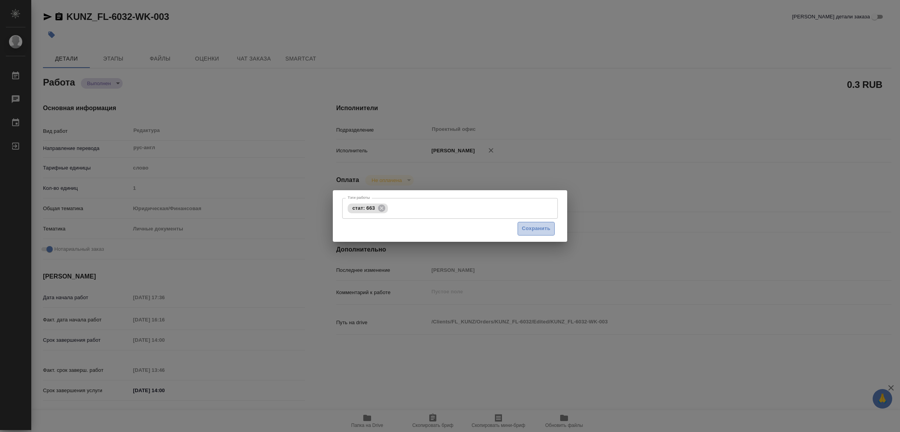
click at [536, 225] on span "Сохранить" at bounding box center [536, 228] width 29 height 9
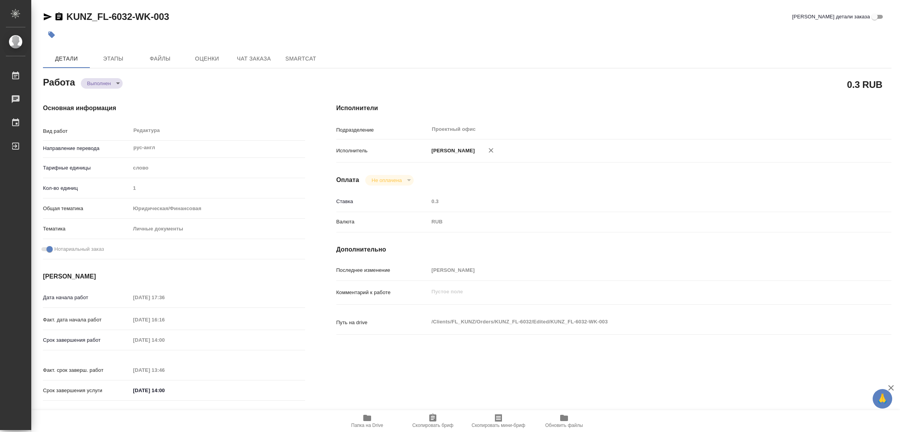
type input "completed"
type textarea "Редактура"
type textarea "x"
type input "рус-англ"
type input "5a8b1489cc6b4906c91bfd90"
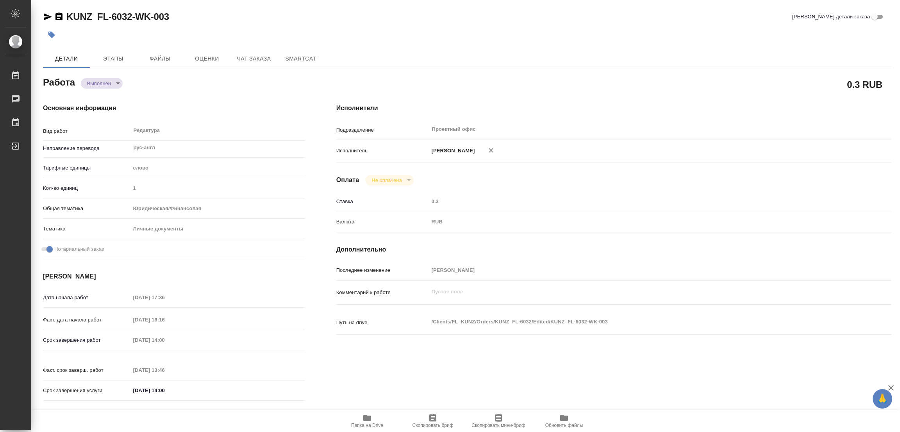
type input "1"
type input "yr-fn"
type input "5a8b8b956a9677013d343cfe"
checkbox input "true"
type input "13.10.2025 17:36"
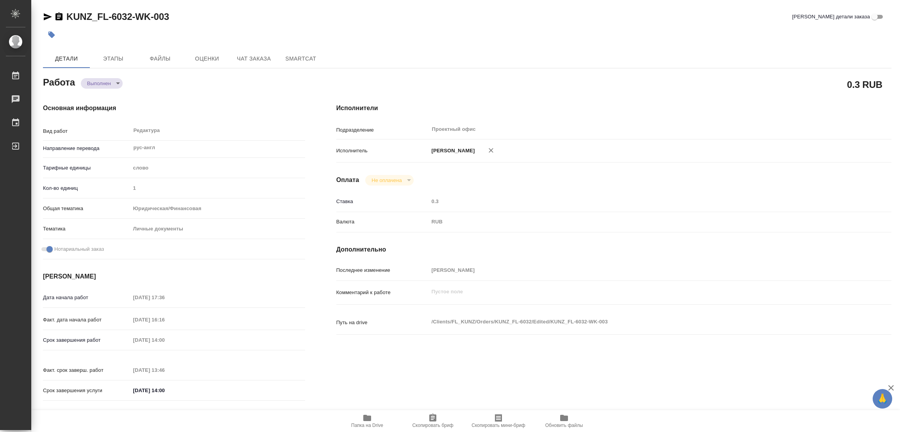
type input "14.10.2025 16:16"
type input "15.10.2025 14:00"
type input "15.10.2025 13:46"
type input "15.10.2025 14:00"
type input "Проектный офис"
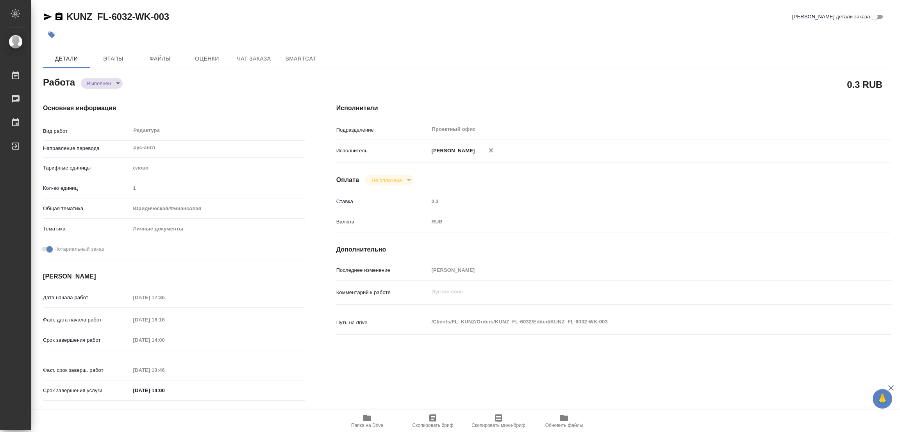
type input "notPayed"
type input "0.3"
type input "RUB"
type input "[PERSON_NAME] [PERSON_NAME]"
type textarea "x"
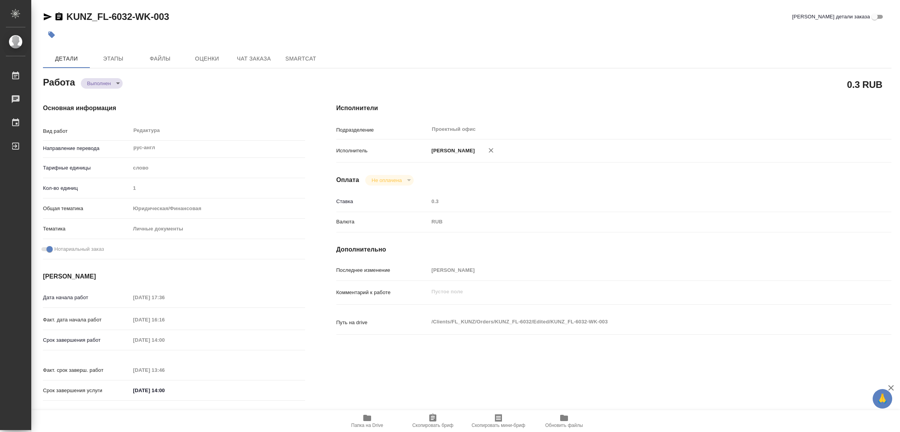
type textarea "/Clients/FL_KUNZ/Orders/KUNZ_FL-6032/Edited/KUNZ_FL-6032-WK-003"
type textarea "x"
type input "KUNZ_FL-6032"
type input "Редактирование"
type input "Редактура"
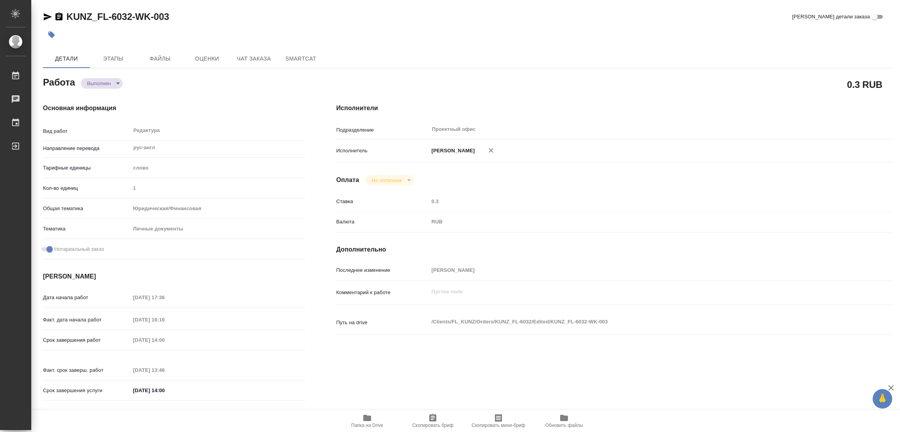
type input "[PERSON_NAME]"
type input "/Clients/FL_KUNZ/Orders/KUNZ_FL-6032"
type textarea "x"
type textarea "ПИСЬМЕННЫЙ: редактура и доперевод доверки (в сорсе - вариант нотариуса, в рефе …"
type textarea "x"
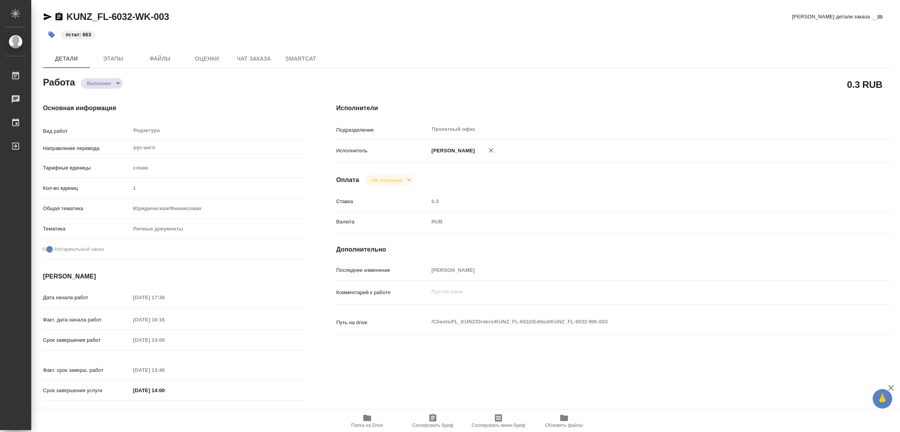
type textarea "x"
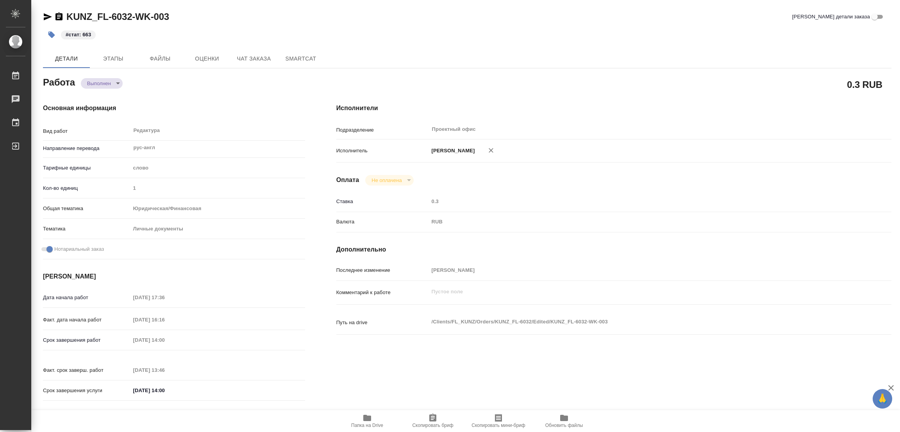
type textarea "x"
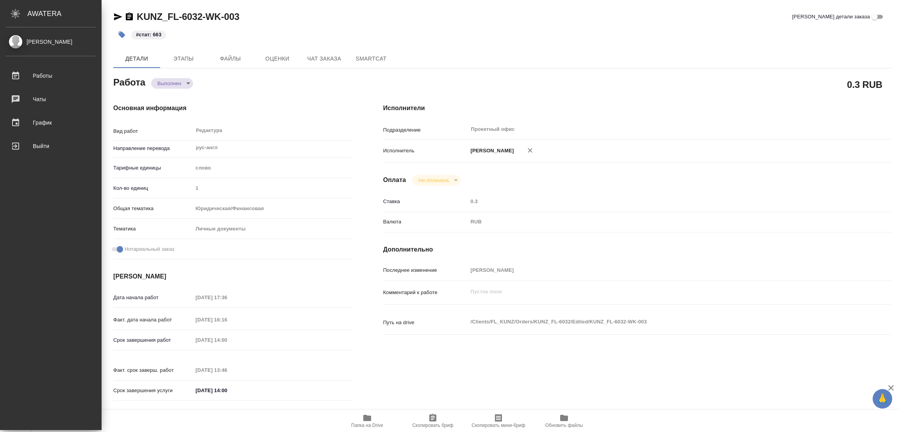
type textarea "x"
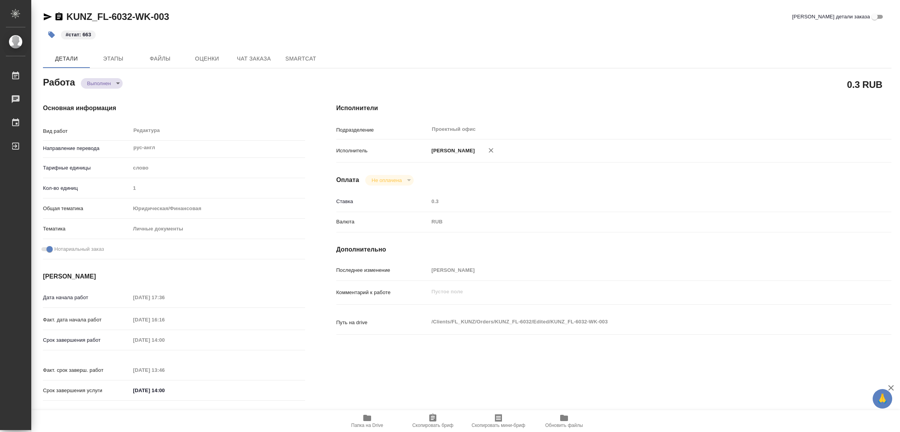
type textarea "x"
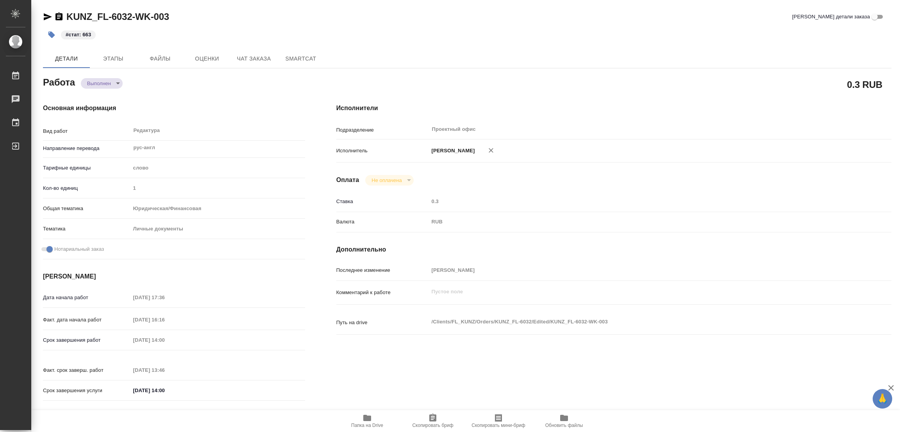
type textarea "x"
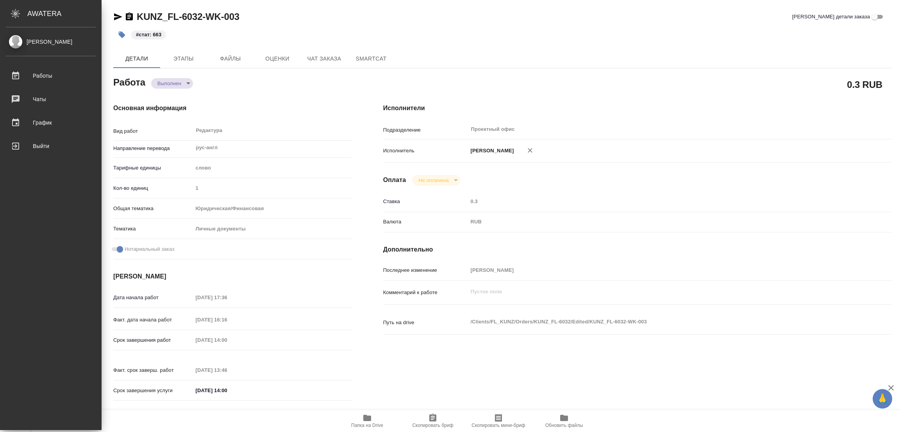
type textarea "x"
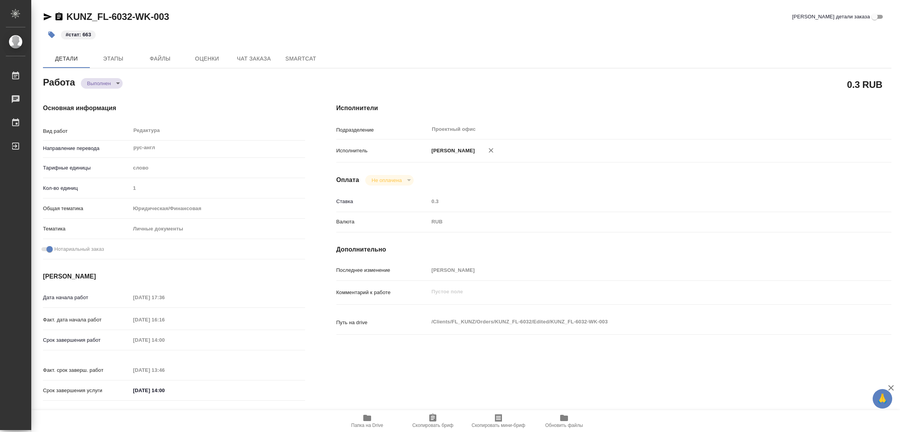
click at [482, 90] on div "Исполнители Подразделение Проектный офис ​ Исполнитель Попова Галина Оплата Не …" at bounding box center [614, 254] width 586 height 333
click at [623, 40] on div "#стат: 663" at bounding box center [467, 34] width 848 height 17
type textarea "x"
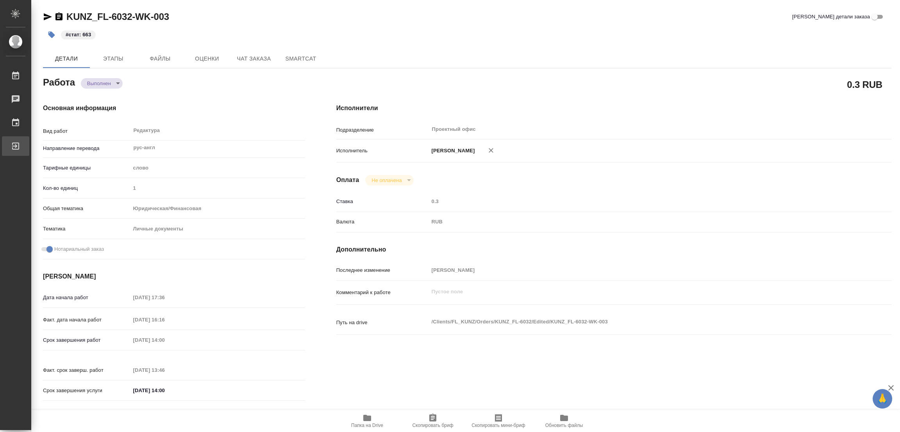
type textarea "x"
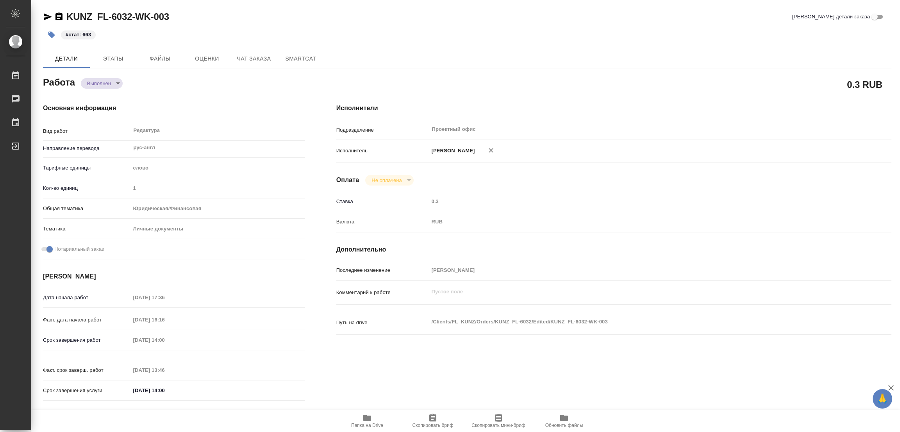
type textarea "x"
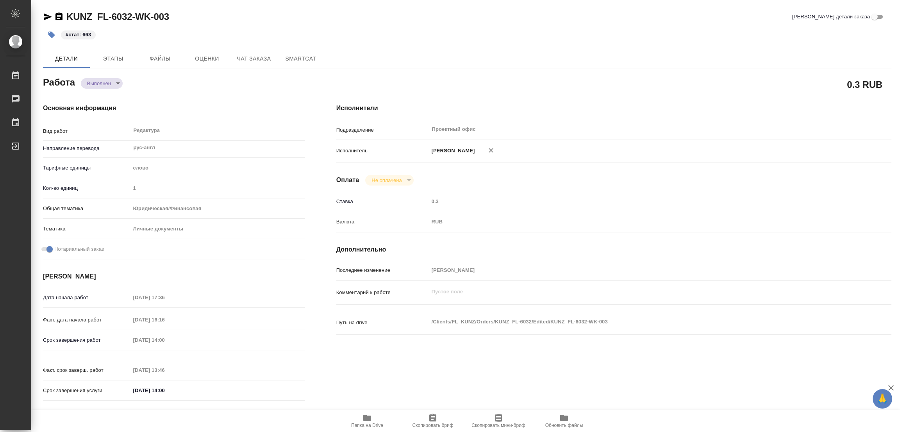
type textarea "x"
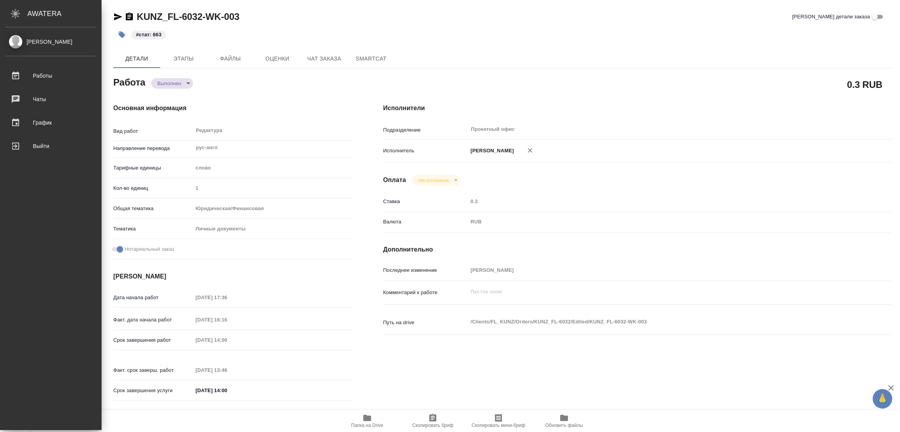
type textarea "x"
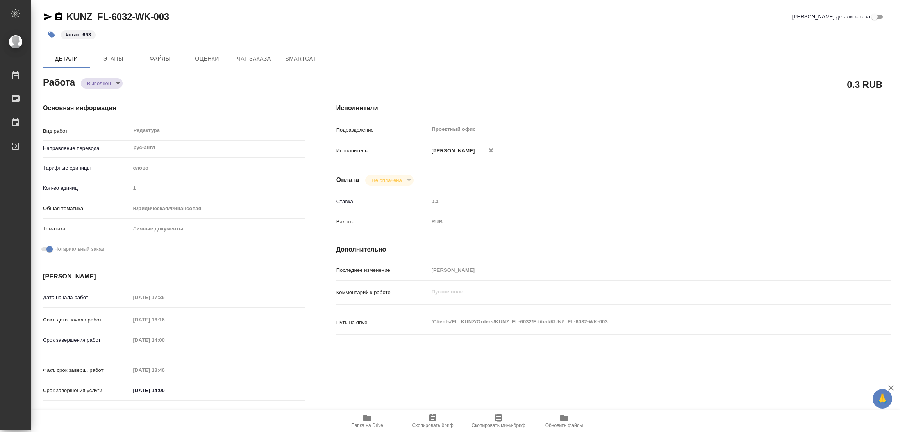
drag, startPoint x: 289, startPoint y: 31, endPoint x: 172, endPoint y: 43, distance: 117.8
click at [184, 43] on div "KUNZ_FL-6032-WK-003 Кратко детали заказа #стат: 663 Детали Этапы Файлы Оценки Ч…" at bounding box center [467, 333] width 857 height 666
click at [574, 29] on div "#стат: 663" at bounding box center [325, 34] width 565 height 17
type textarea "x"
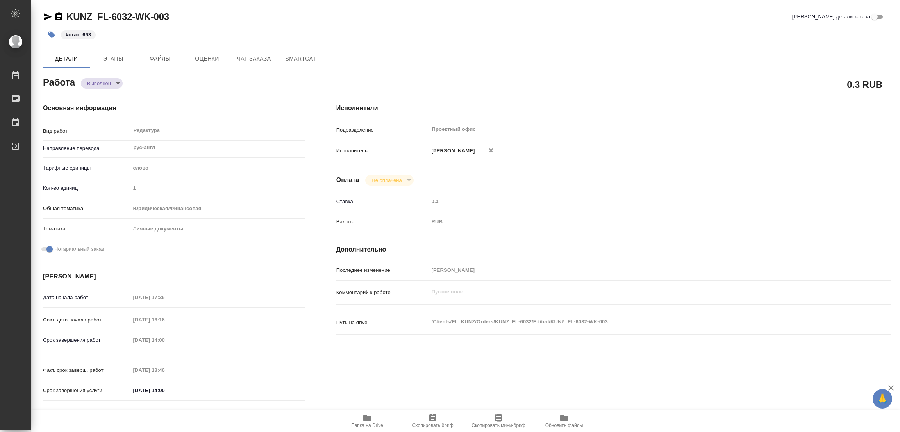
type textarea "x"
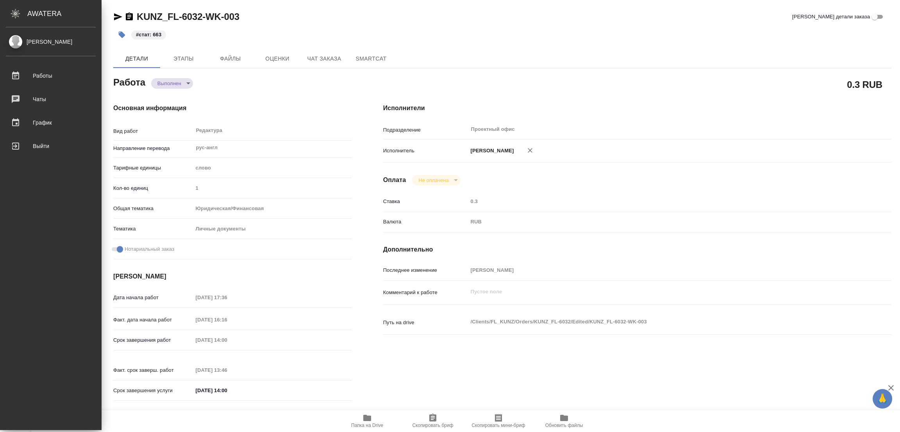
type textarea "x"
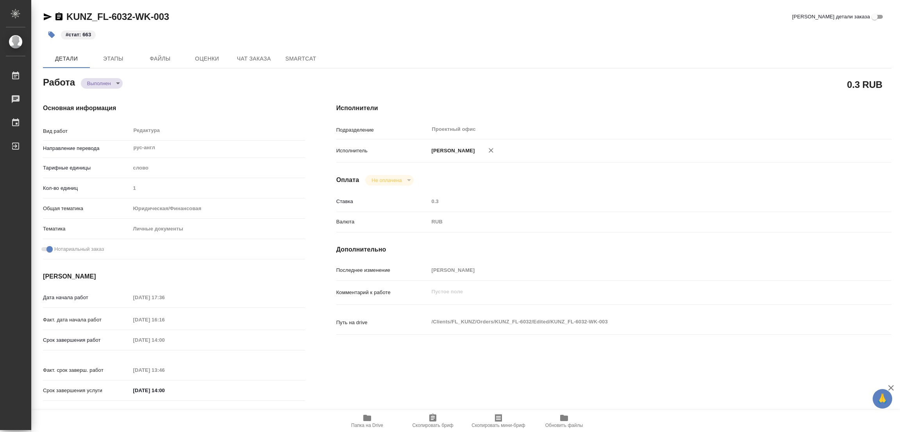
click at [563, 109] on h4 "Исполнители" at bounding box center [613, 107] width 555 height 9
type textarea "x"
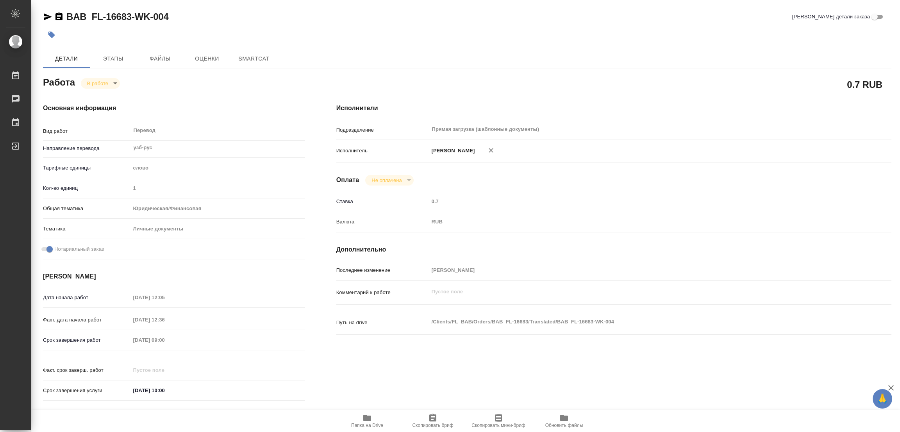
type textarea "x"
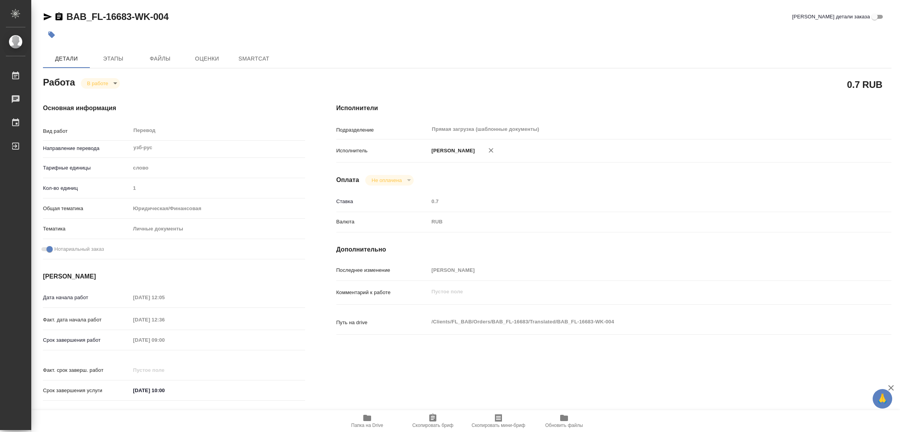
type textarea "x"
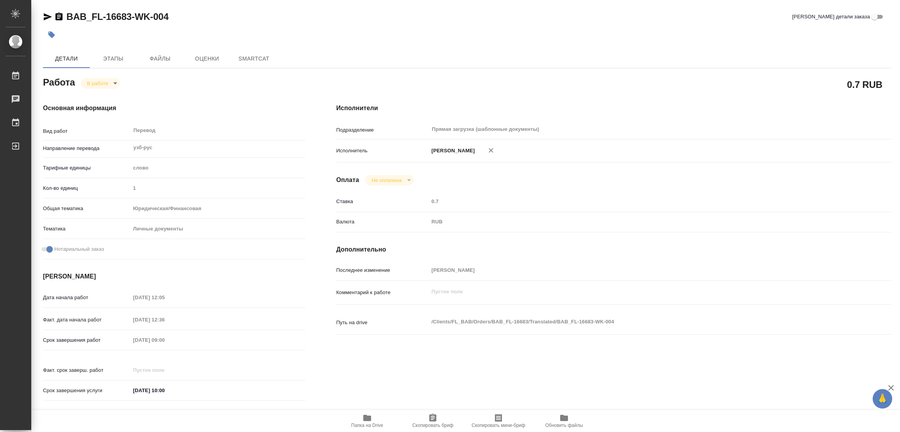
type textarea "x"
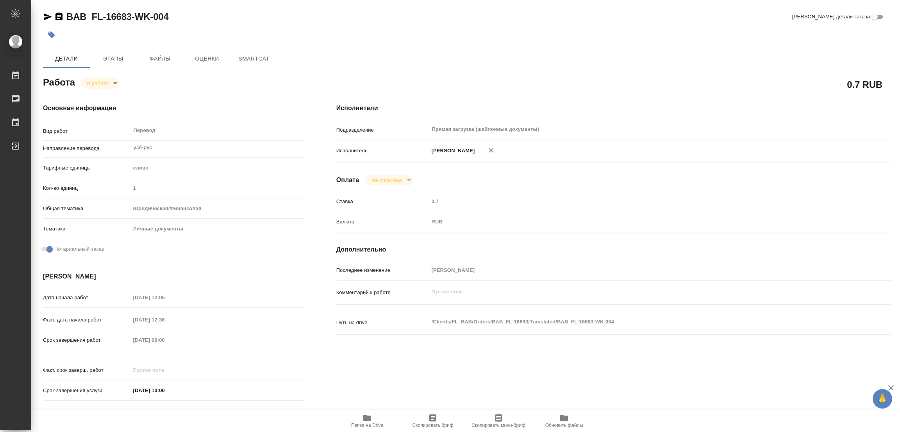
type textarea "x"
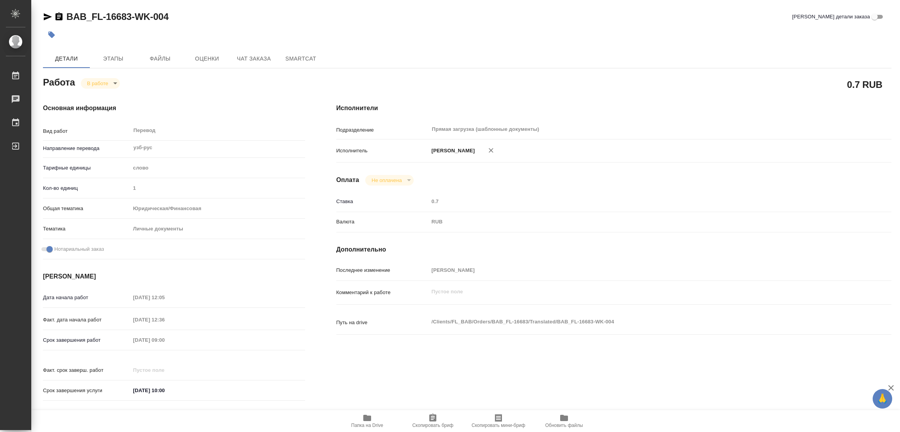
type textarea "x"
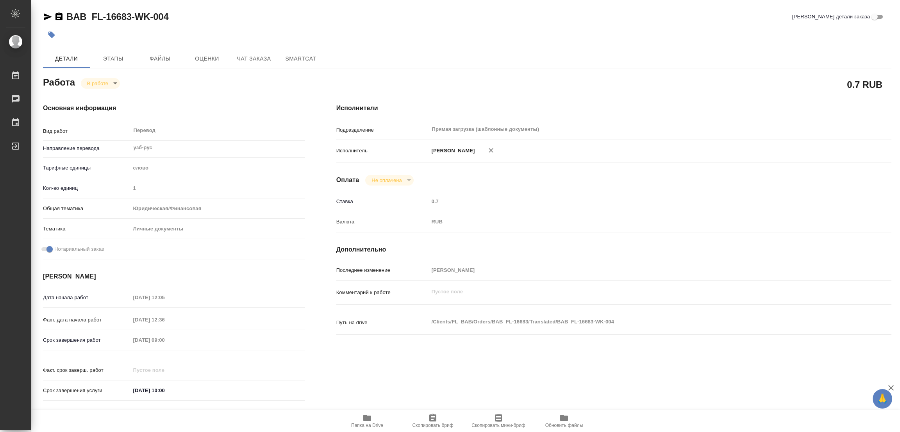
type textarea "x"
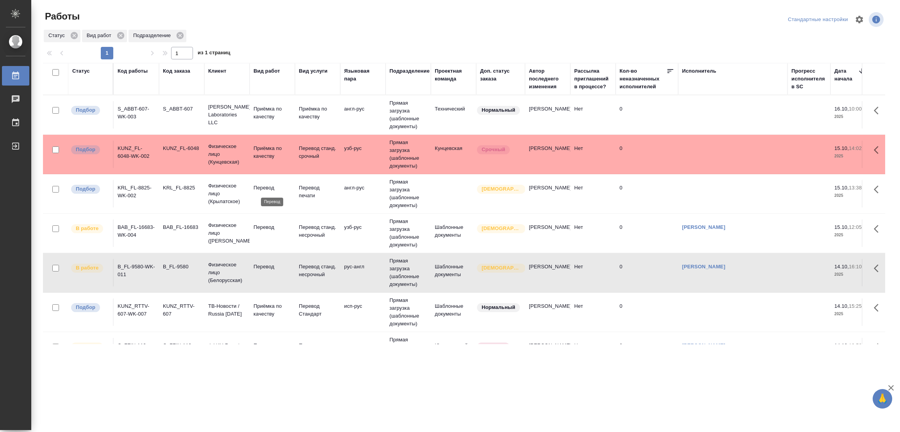
click at [263, 185] on p "Перевод" at bounding box center [271, 188] width 37 height 8
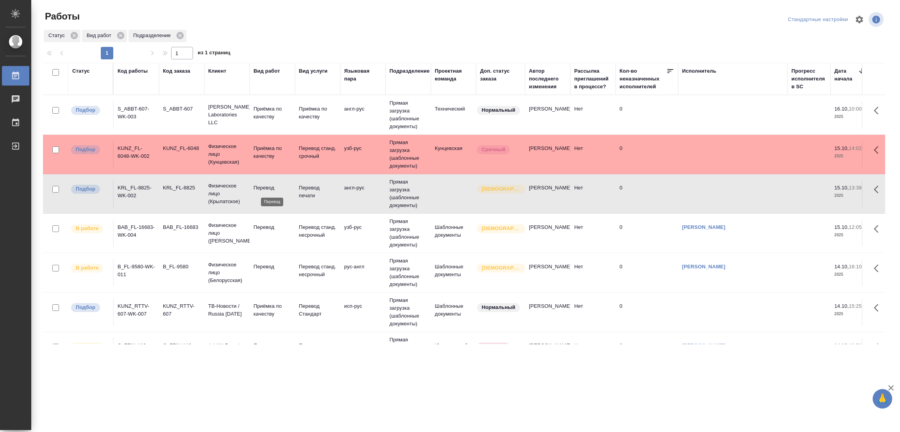
click at [263, 185] on p "Перевод" at bounding box center [271, 188] width 37 height 8
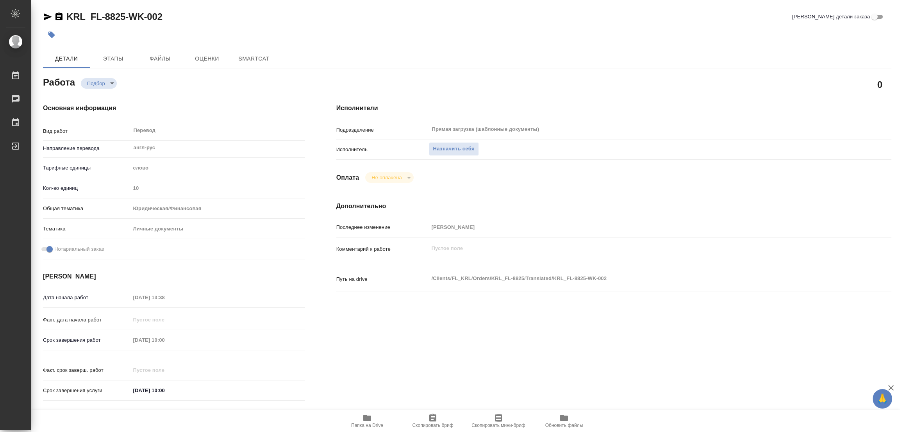
type textarea "x"
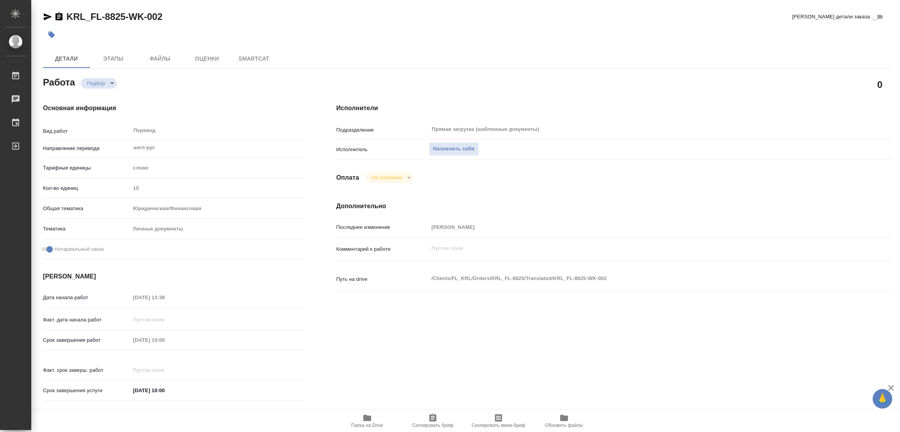
type textarea "x"
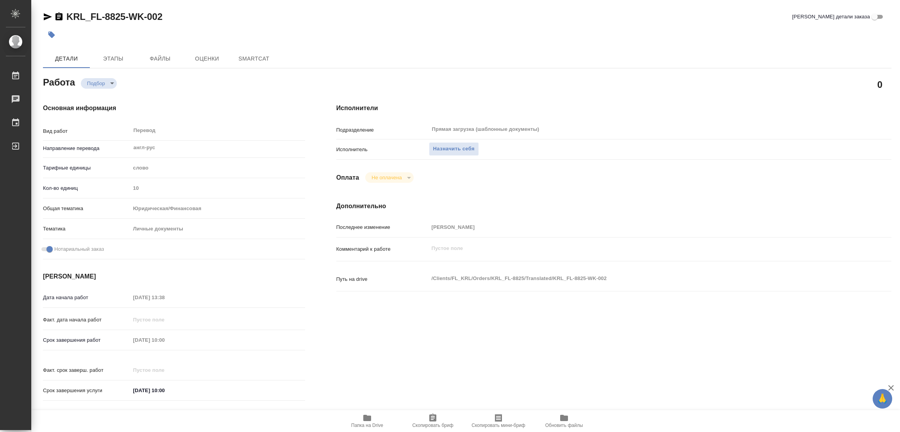
type textarea "x"
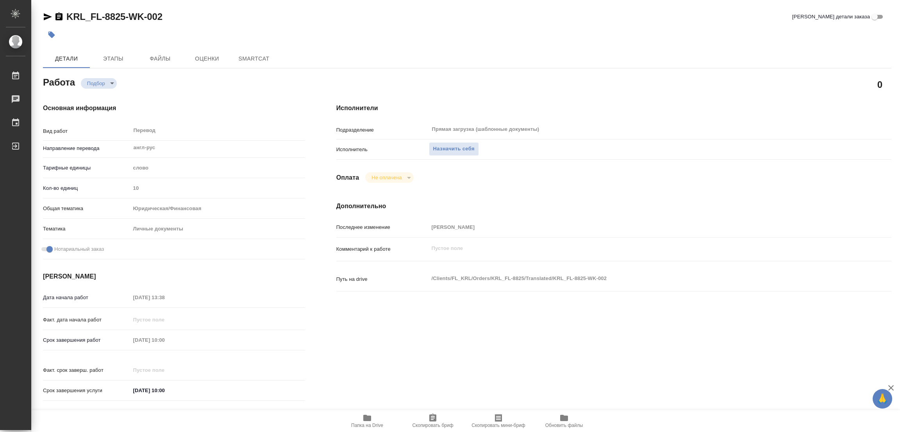
type textarea "x"
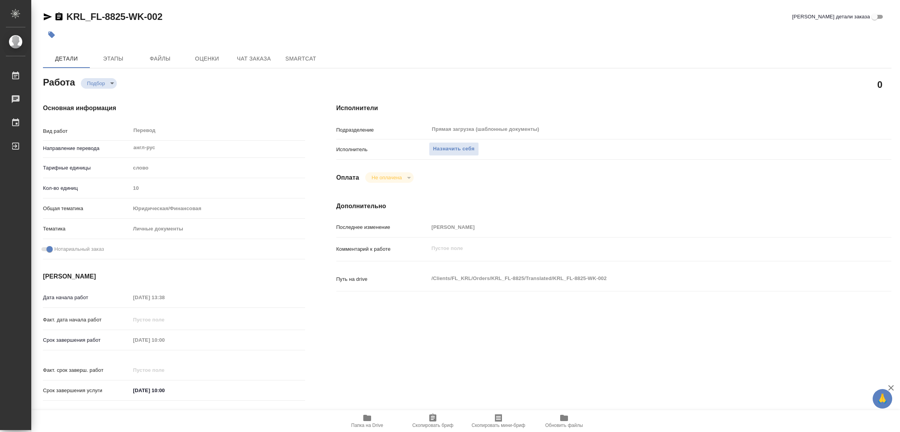
type textarea "x"
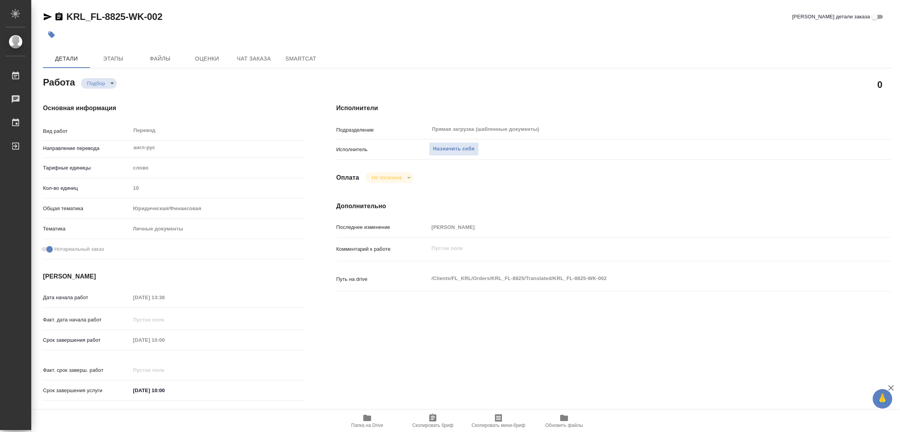
scroll to position [215, 0]
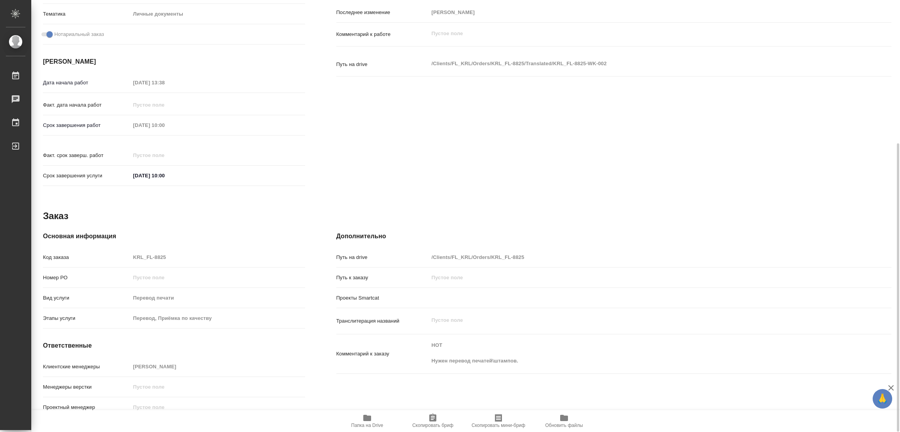
type textarea "x"
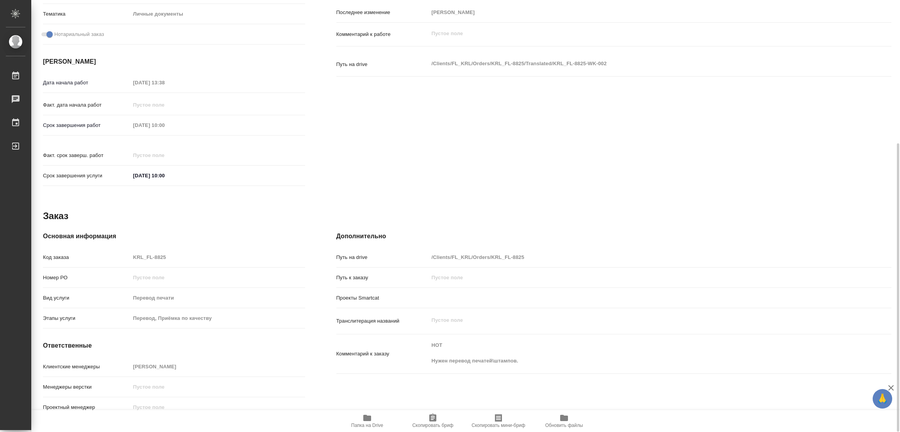
type textarea "x"
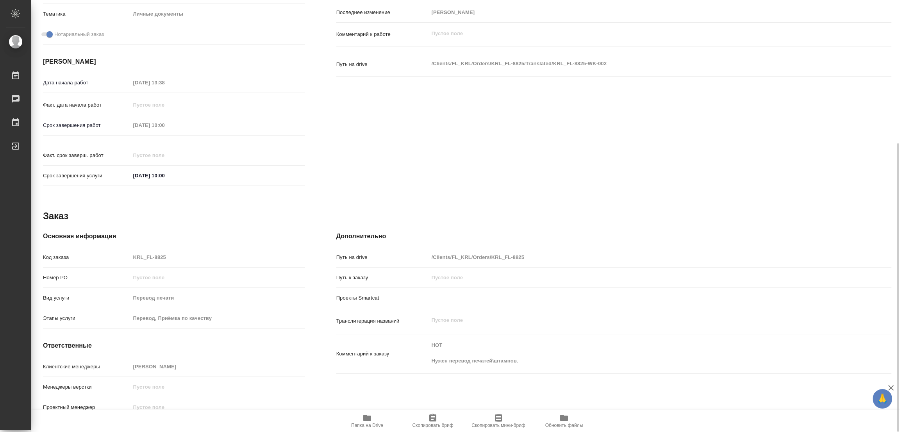
click at [367, 417] on icon "button" at bounding box center [367, 418] width 8 height 6
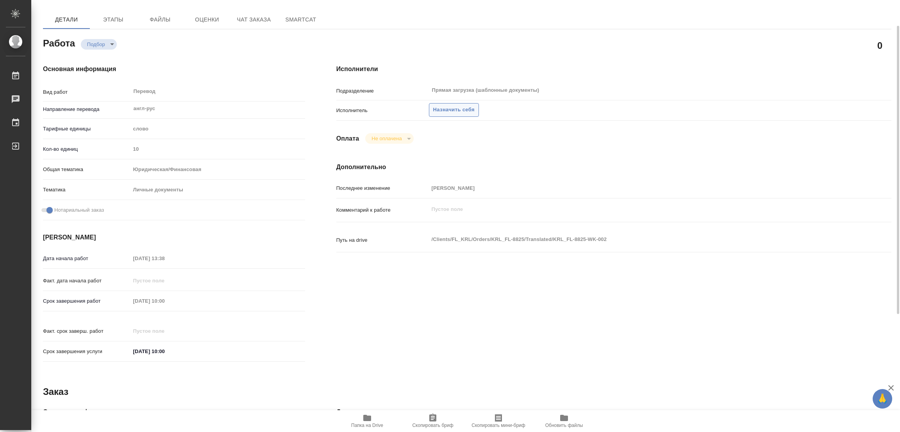
click at [451, 105] on span "Назначить себя" at bounding box center [453, 109] width 41 height 9
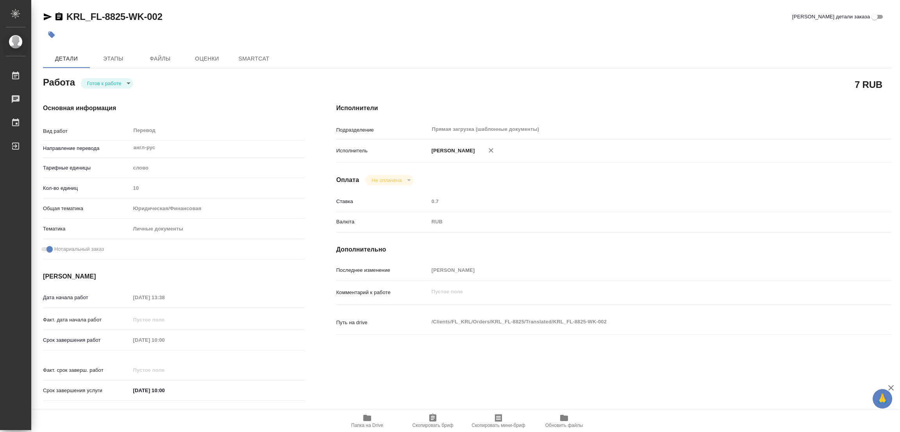
type textarea "x"
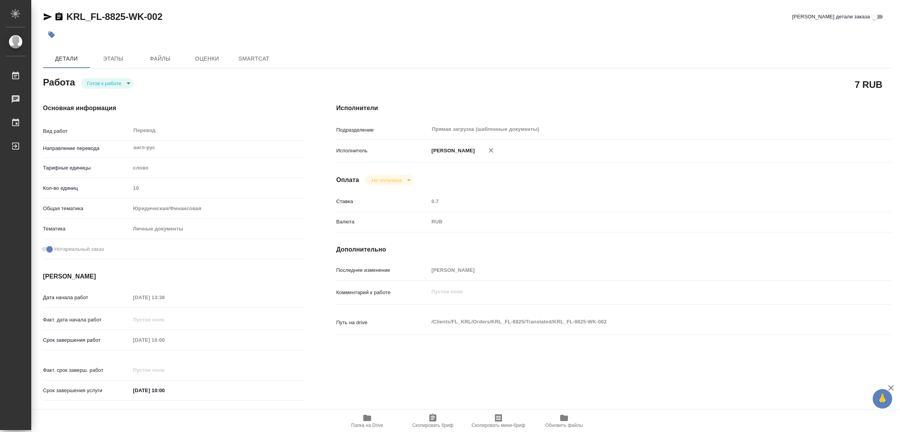
type textarea "x"
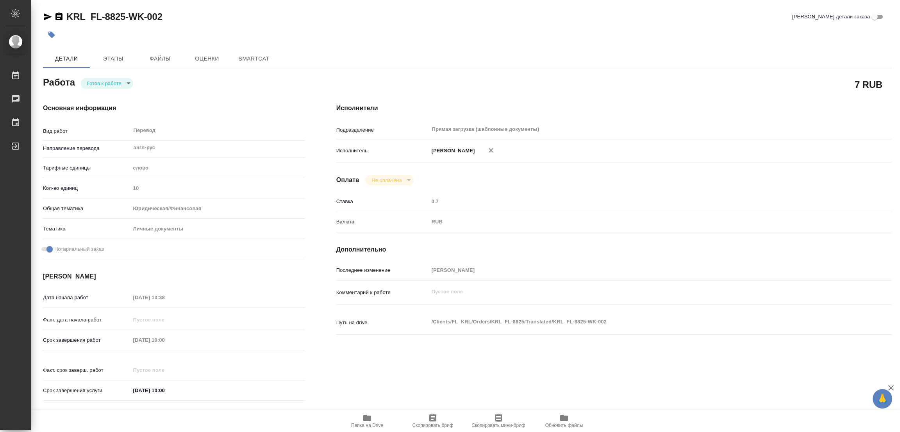
type textarea "x"
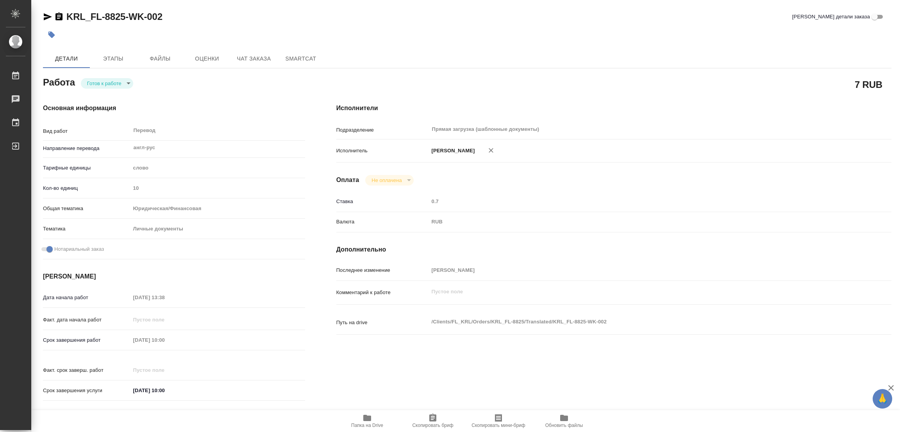
type textarea "x"
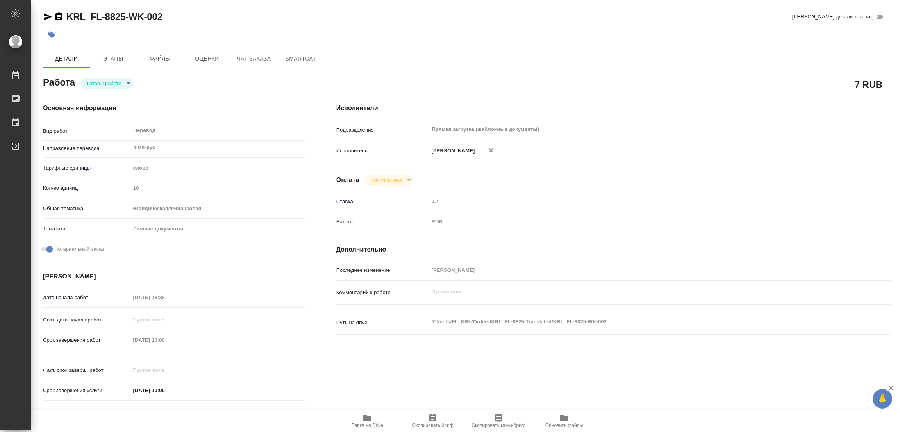
click at [109, 87] on body "🙏 .cls-1 fill:#fff; AWATERA Popova Galina Работы Чаты График Выйти KRL_FL-8825-…" at bounding box center [450, 216] width 900 height 432
type textarea "x"
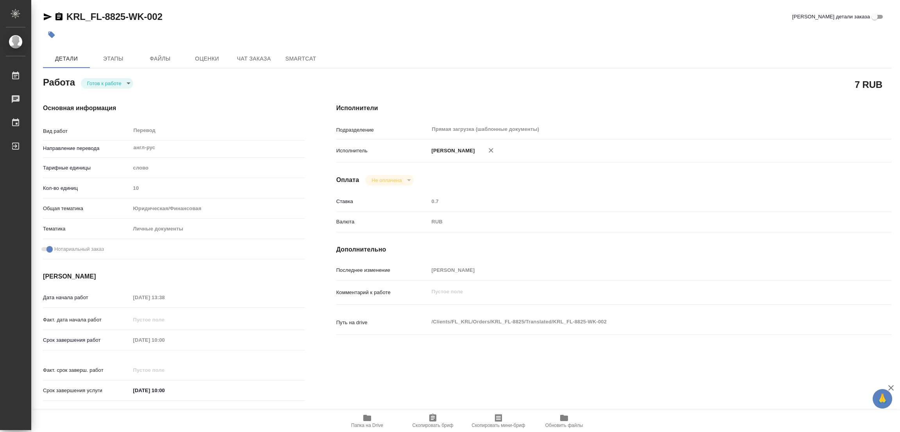
type textarea "x"
click at [109, 85] on button "В работе" at bounding box center [100, 83] width 26 height 9
type textarea "x"
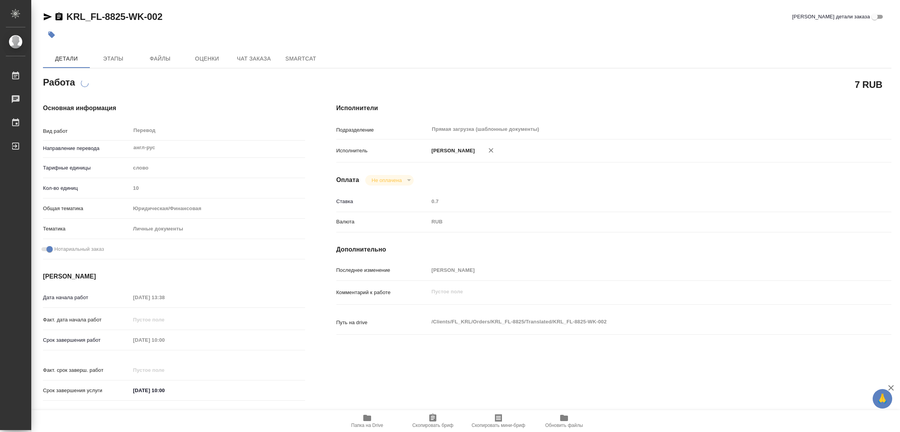
type textarea "x"
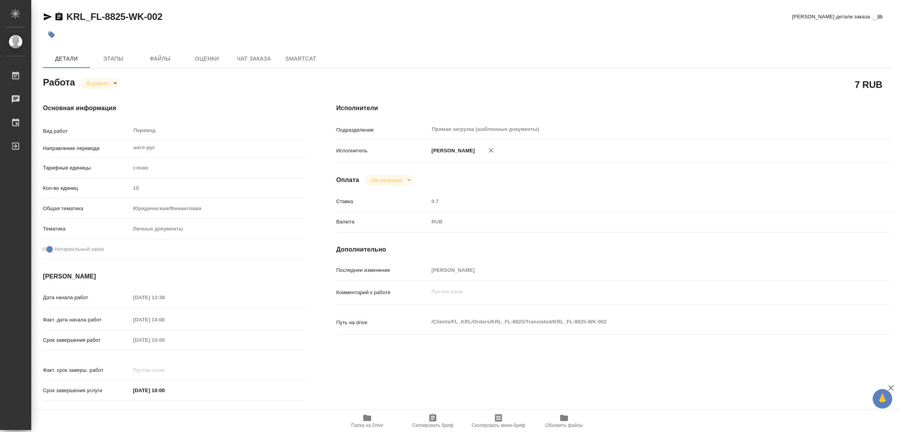
type textarea "x"
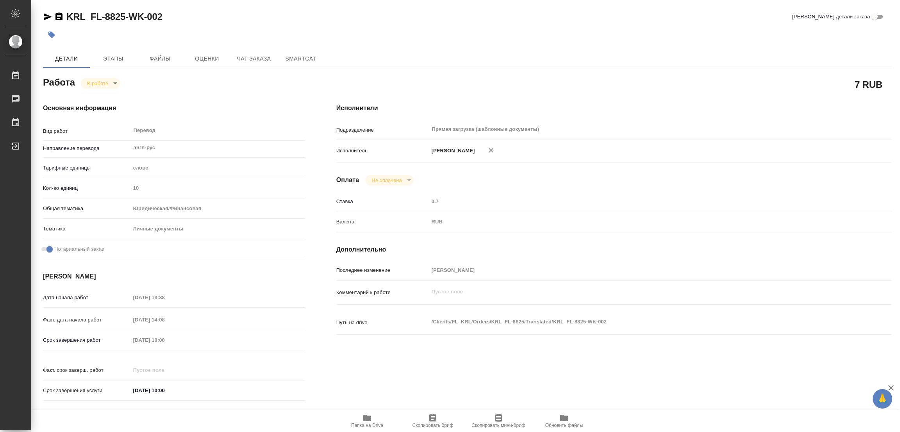
type textarea "x"
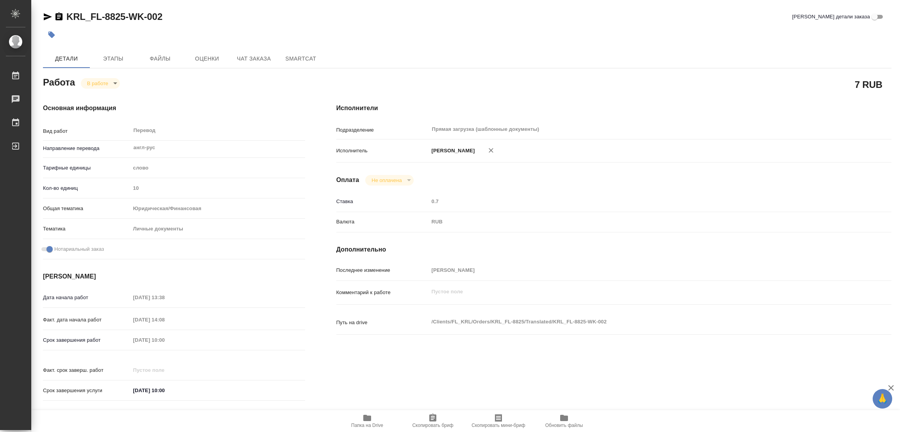
type textarea "x"
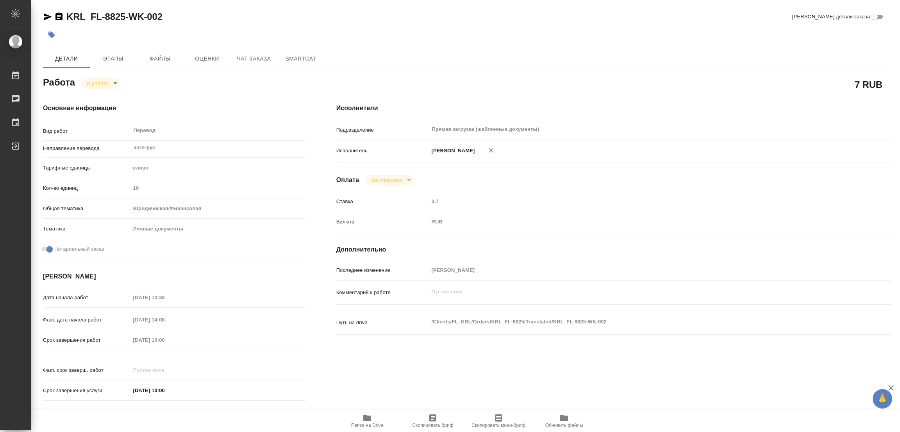
type textarea "x"
